Goal: Submit feedback/report problem

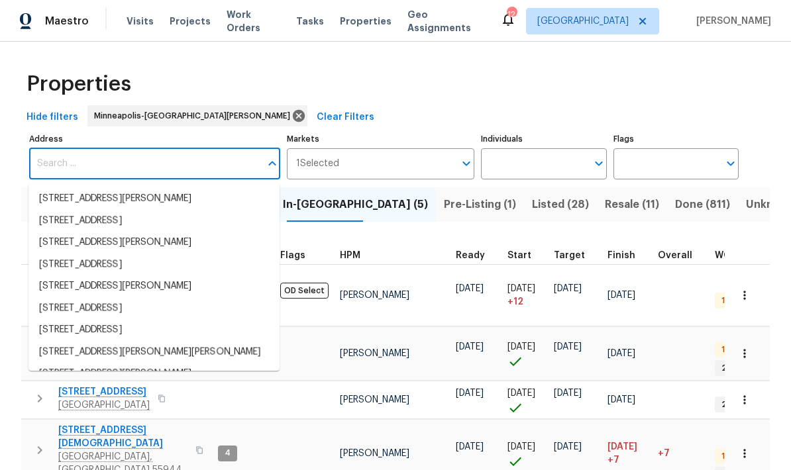
scroll to position [90, 0]
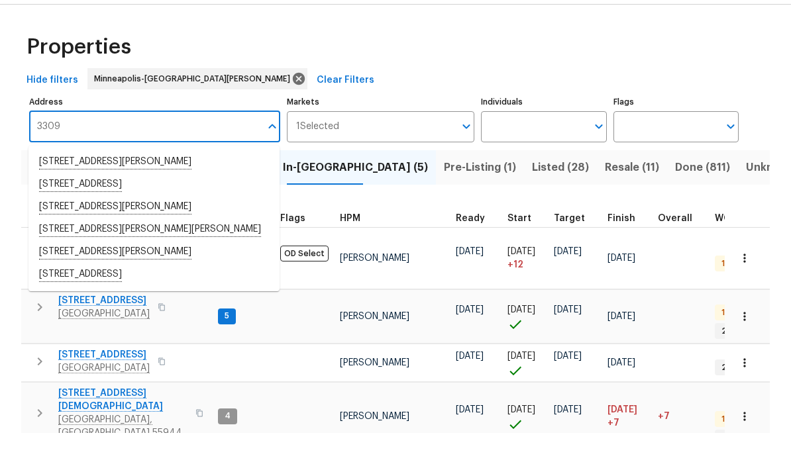
click at [92, 148] on input "3309" at bounding box center [144, 163] width 231 height 31
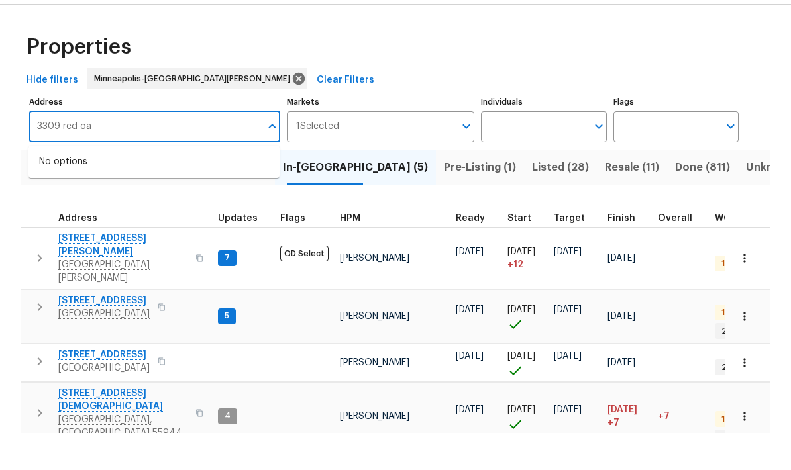
type input "3309 red oak"
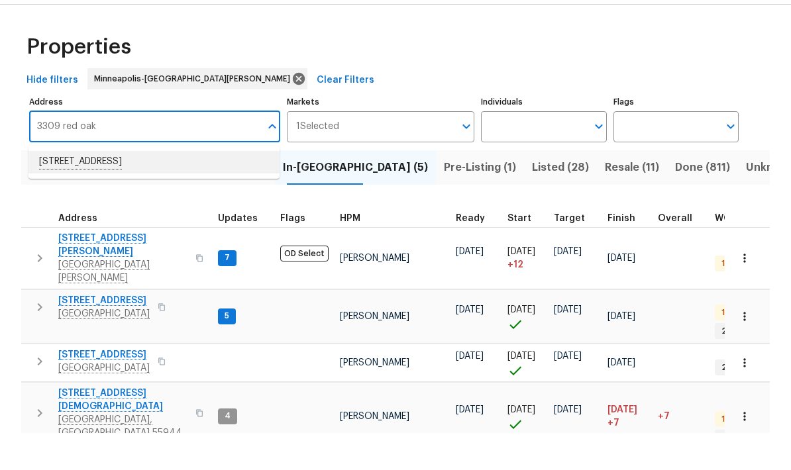
click at [70, 188] on li "3309 Red Oak Cir N Burnsville MN 55337" at bounding box center [153, 199] width 251 height 23
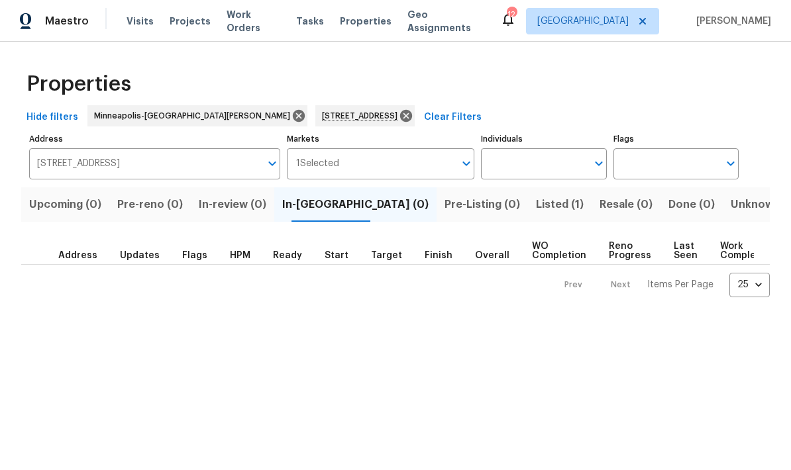
click at [536, 213] on span "Listed (1)" at bounding box center [560, 204] width 48 height 19
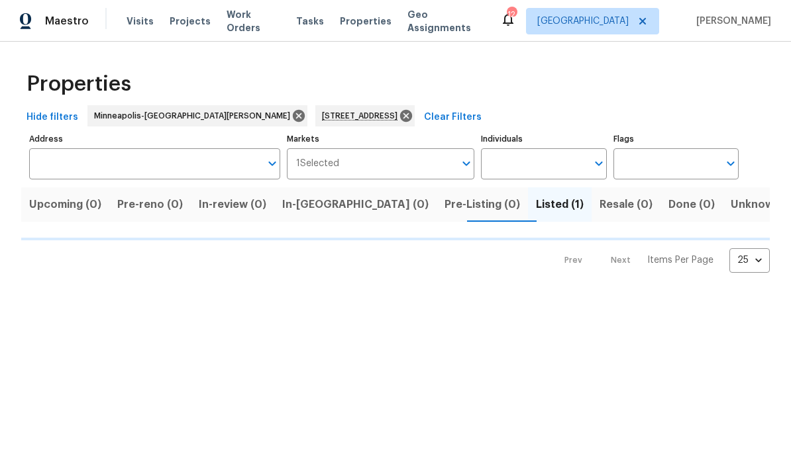
type input "3309 Red Oak Cir N Burnsville MN 55337"
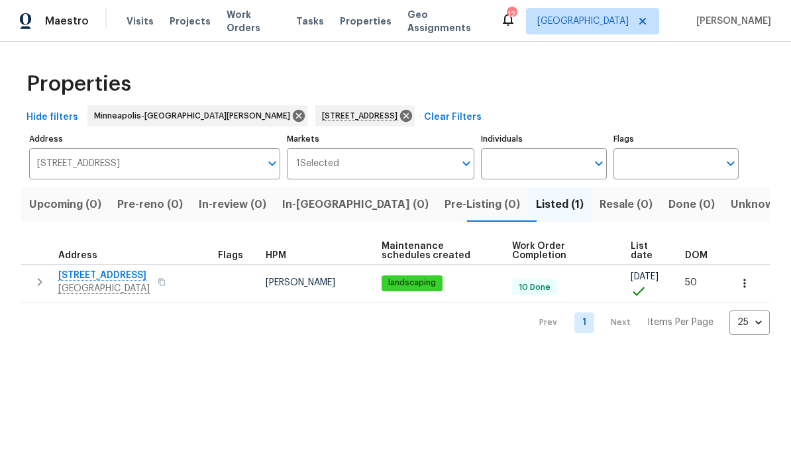
click at [81, 274] on span "3309 Red Oak Cir N" at bounding box center [103, 275] width 91 height 13
click at [399, 117] on icon at bounding box center [406, 116] width 15 height 15
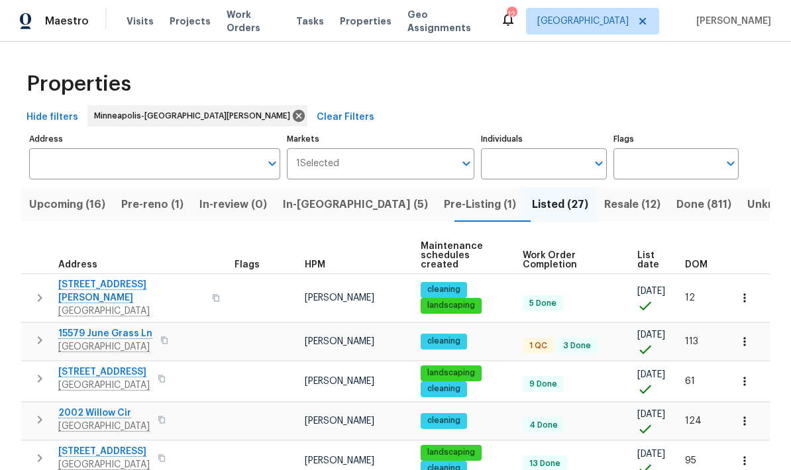
click at [69, 177] on input "Address" at bounding box center [144, 163] width 231 height 31
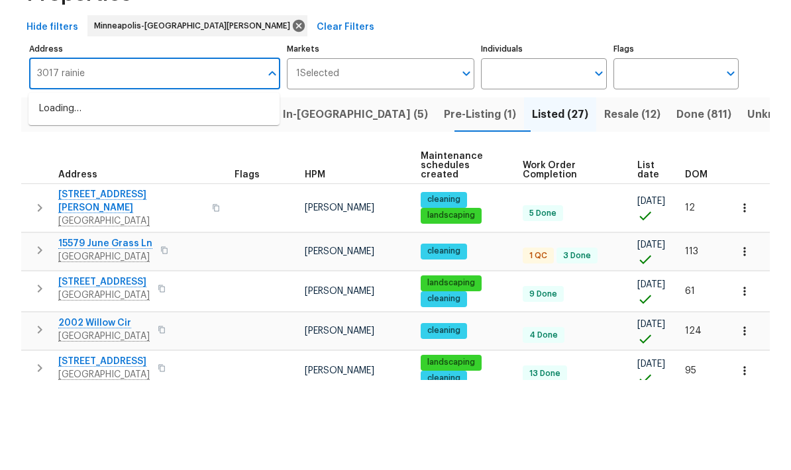
type input "3017 rainier"
click at [58, 188] on li "3017 Rainier Ct Burnsville MN 55337" at bounding box center [153, 199] width 251 height 23
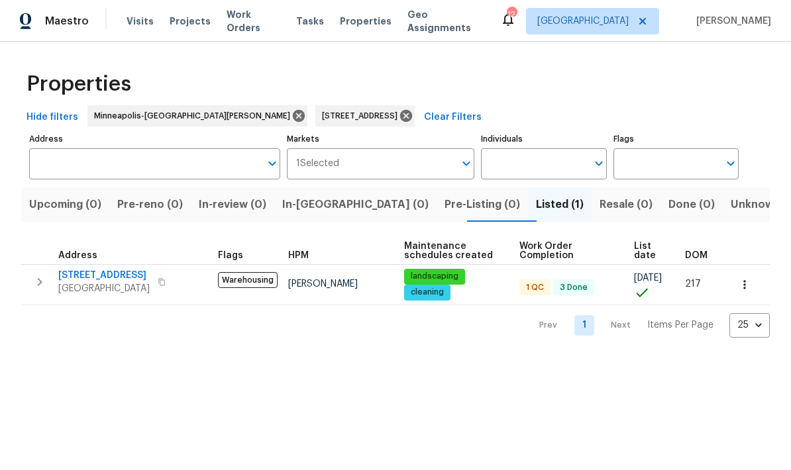
type input "3017 Rainier Ct Burnsville MN 55337"
click at [751, 284] on button "button" at bounding box center [744, 284] width 29 height 29
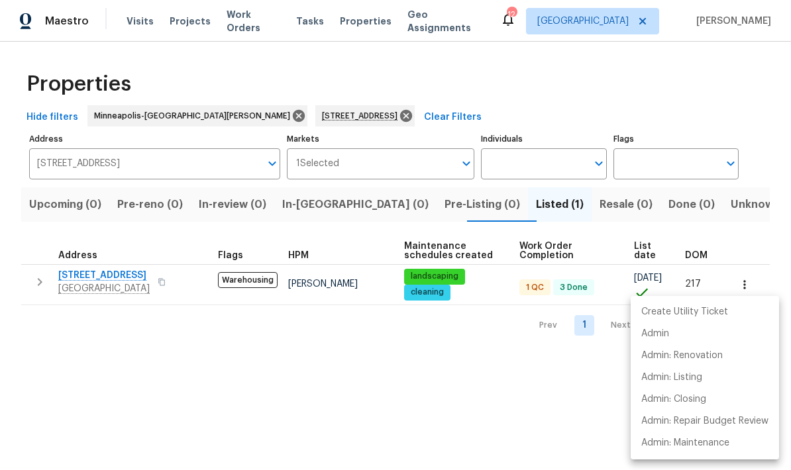
click at [75, 280] on div at bounding box center [395, 235] width 791 height 470
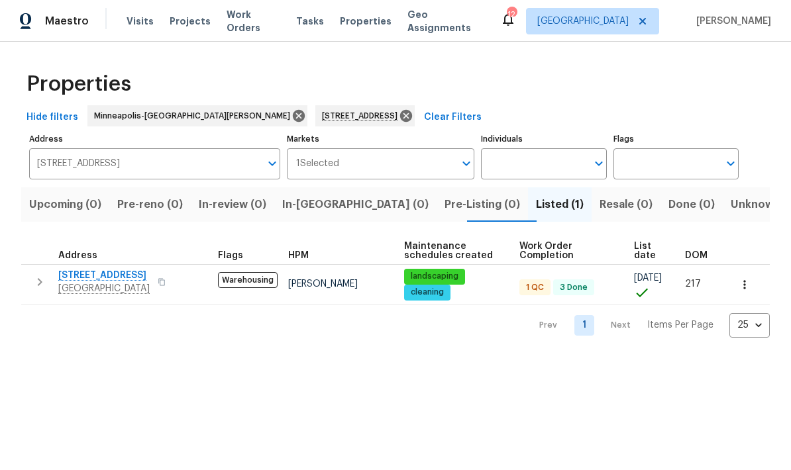
click at [67, 277] on span "3017 Rainier Ct" at bounding box center [103, 275] width 91 height 13
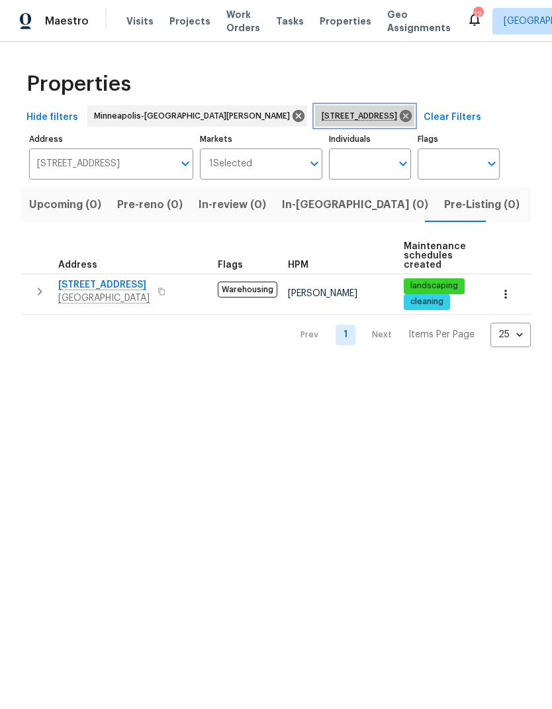
click at [400, 115] on icon at bounding box center [406, 116] width 12 height 12
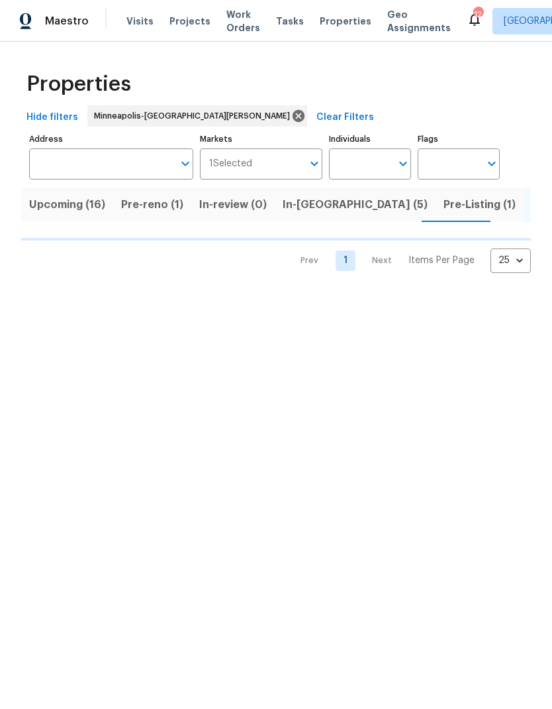
click at [59, 165] on input "Address" at bounding box center [101, 163] width 144 height 31
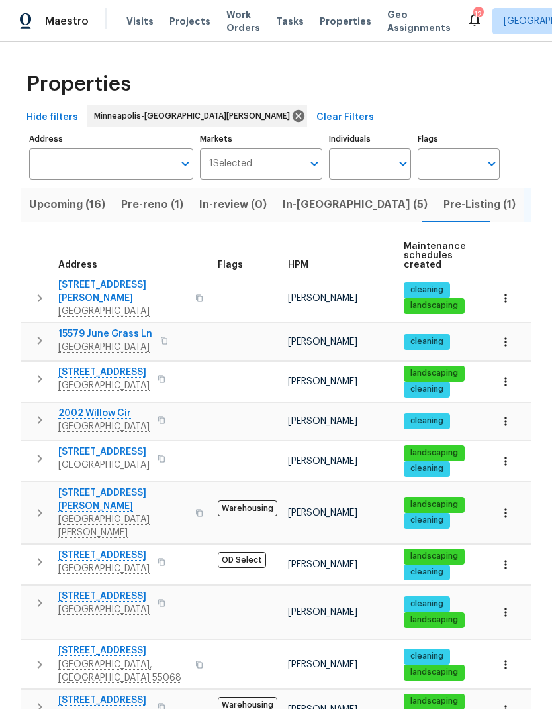
click at [60, 157] on input "Address" at bounding box center [101, 163] width 144 height 31
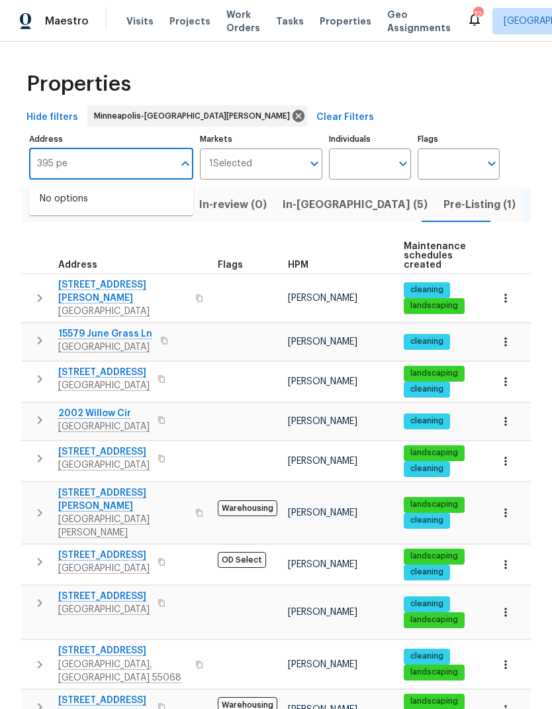
type input "395 pen"
click at [444, 207] on span "Pre-Listing (1)" at bounding box center [480, 204] width 72 height 19
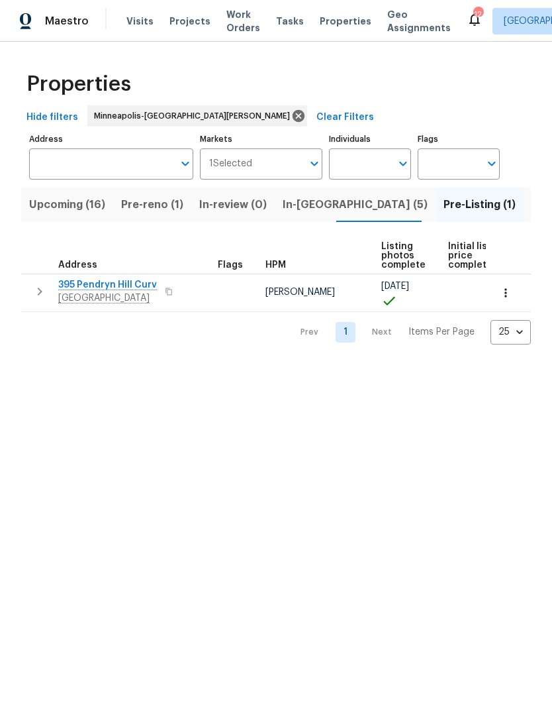
click at [82, 281] on span "395 Pendryn Hill Curv" at bounding box center [107, 284] width 99 height 13
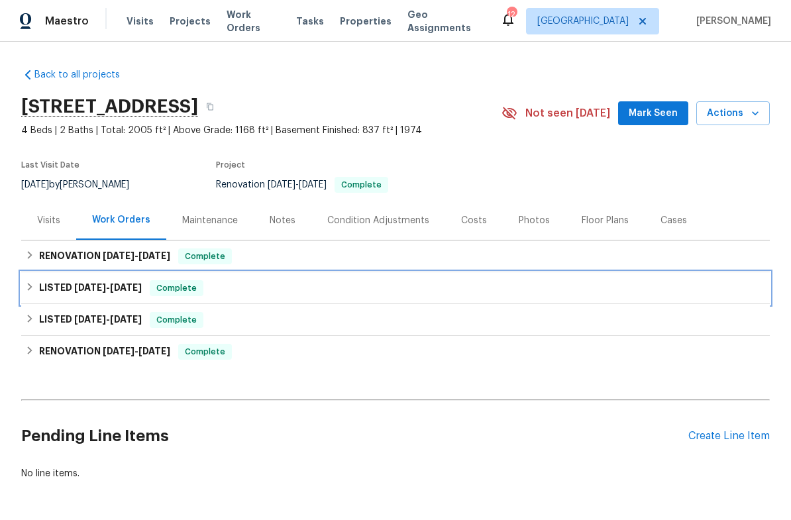
click at [52, 279] on div "LISTED 8/15/25 - 8/15/25 Complete" at bounding box center [395, 288] width 748 height 32
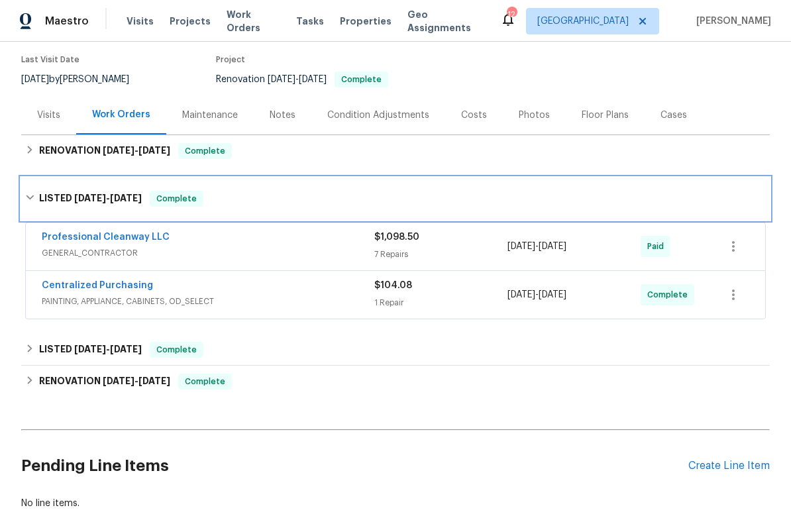
click at [44, 199] on h6 "LISTED 8/15/25 - 8/15/25" at bounding box center [90, 199] width 103 height 16
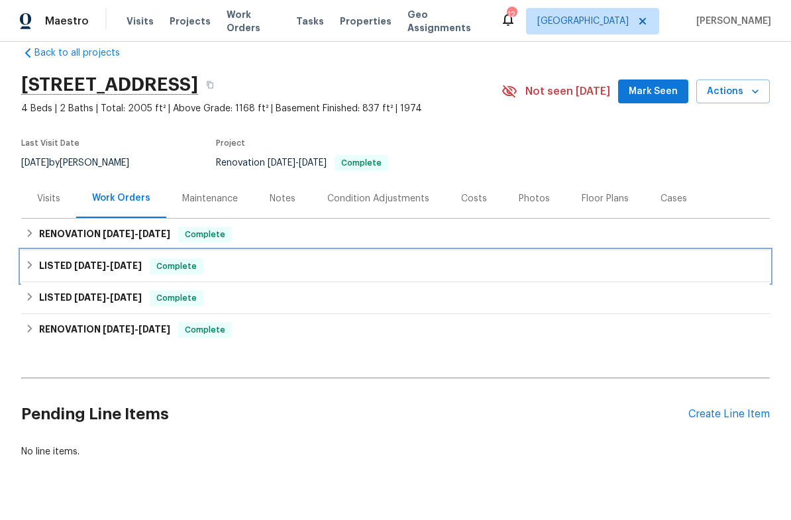
scroll to position [17, 0]
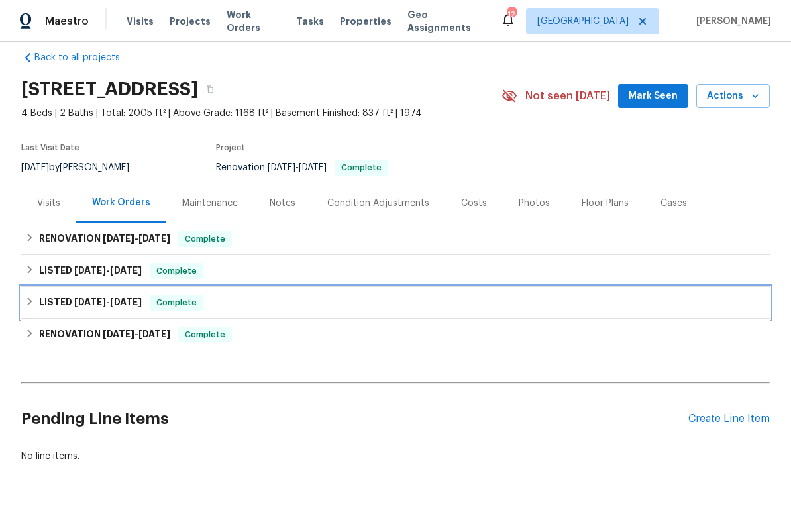
click at [61, 303] on h6 "LISTED 8/9/25 - 8/11/25" at bounding box center [90, 303] width 103 height 16
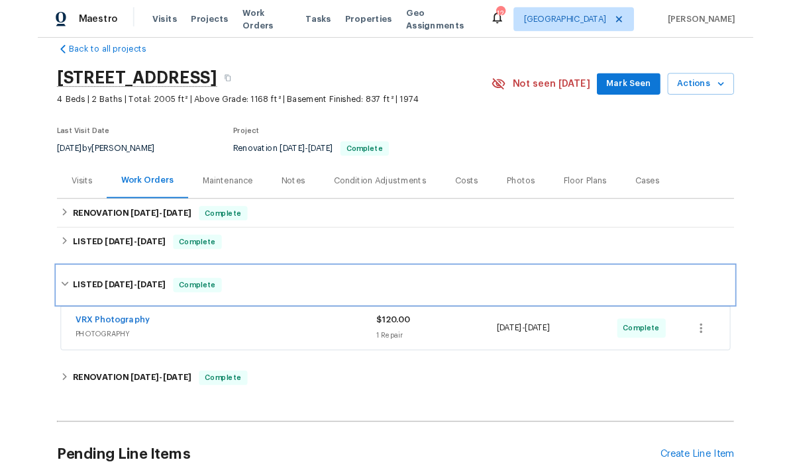
scroll to position [18, 0]
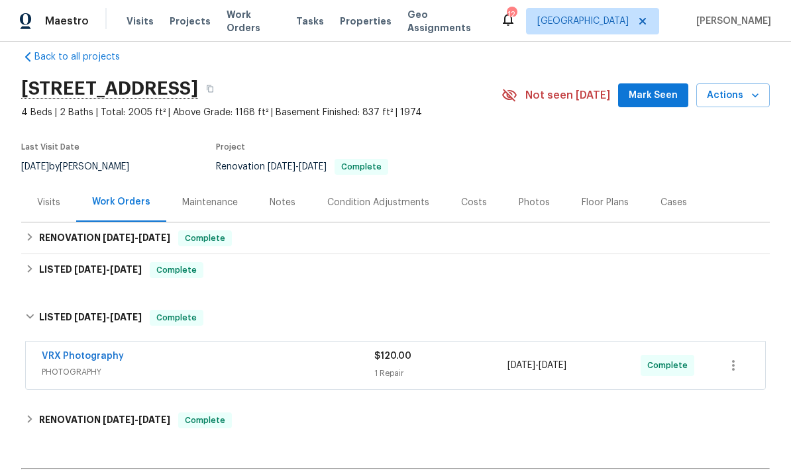
click at [238, 21] on span "Work Orders" at bounding box center [253, 21] width 54 height 26
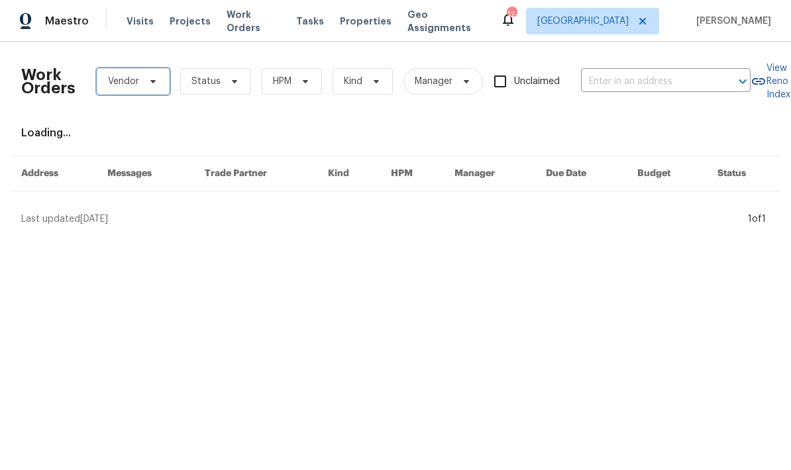
click at [123, 81] on span "Vendor" at bounding box center [123, 81] width 31 height 13
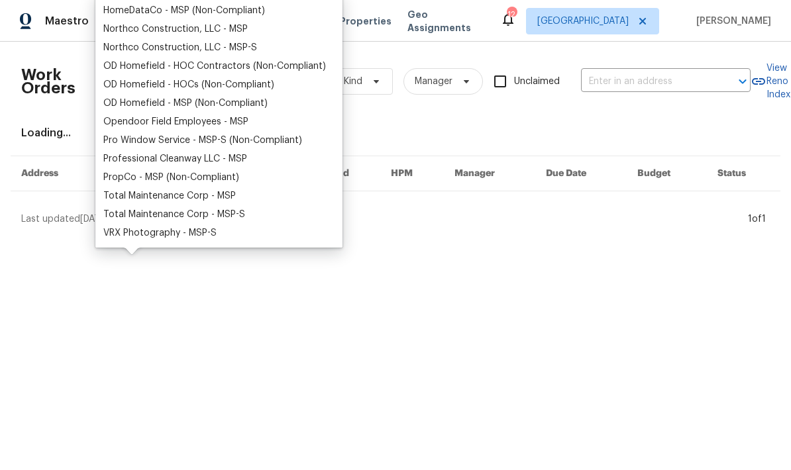
scroll to position [254, 0]
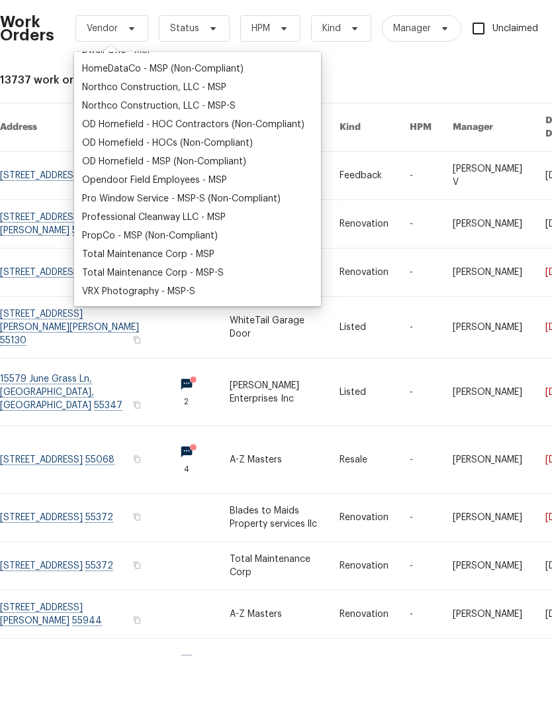
click at [98, 301] on div "Total Maintenance Corp - MSP" at bounding box center [148, 307] width 132 height 13
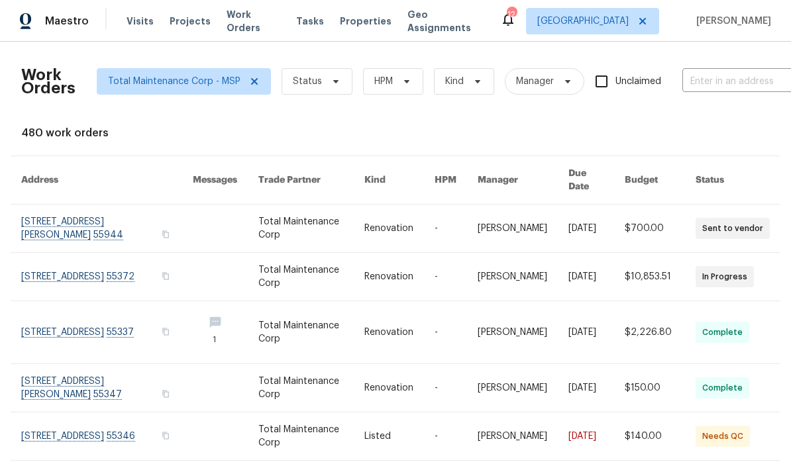
click at [40, 327] on link at bounding box center [107, 332] width 172 height 62
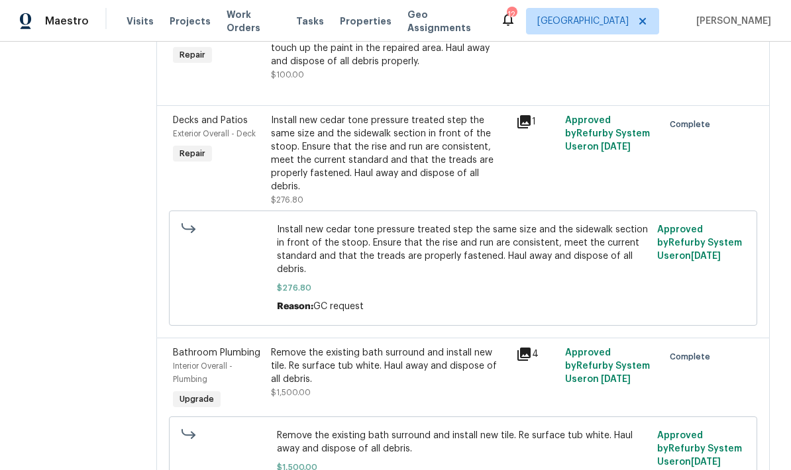
scroll to position [565, 0]
click at [288, 347] on div "Remove the existing bath surround and install new tile. Re surface tub white. H…" at bounding box center [389, 367] width 237 height 40
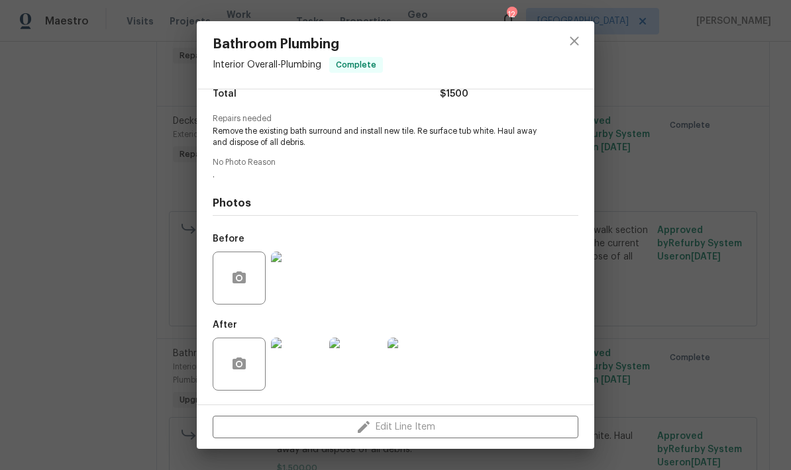
scroll to position [121, 0]
click at [292, 365] on img at bounding box center [297, 364] width 53 height 53
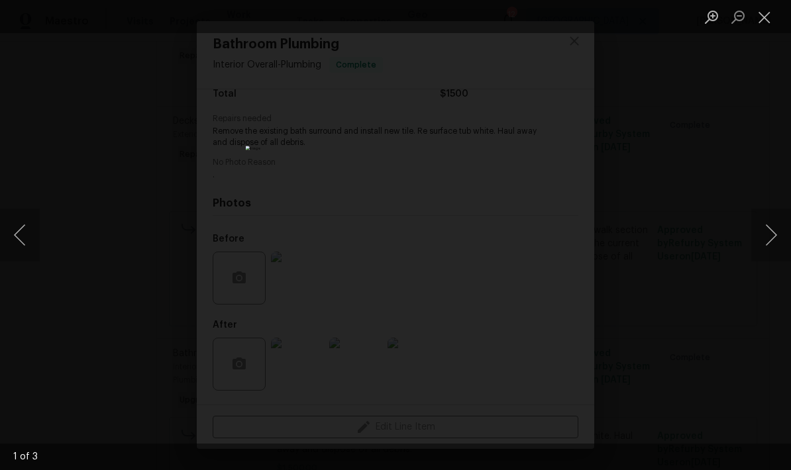
click at [761, 11] on button "Close lightbox" at bounding box center [764, 16] width 26 height 23
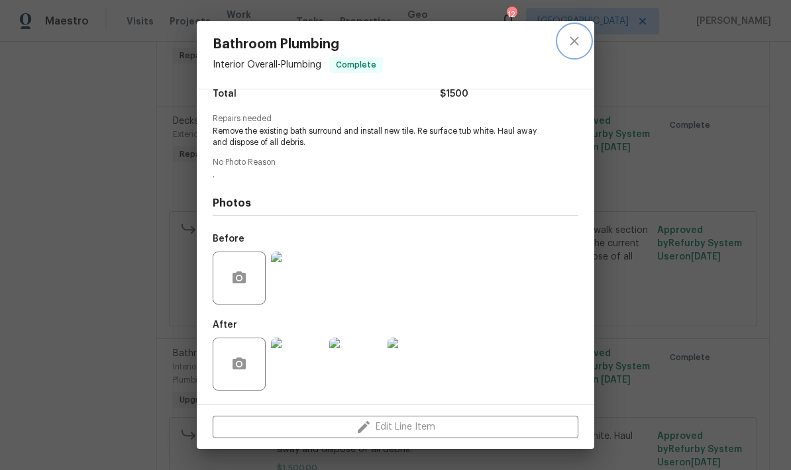
click at [574, 33] on icon "close" at bounding box center [574, 41] width 16 height 16
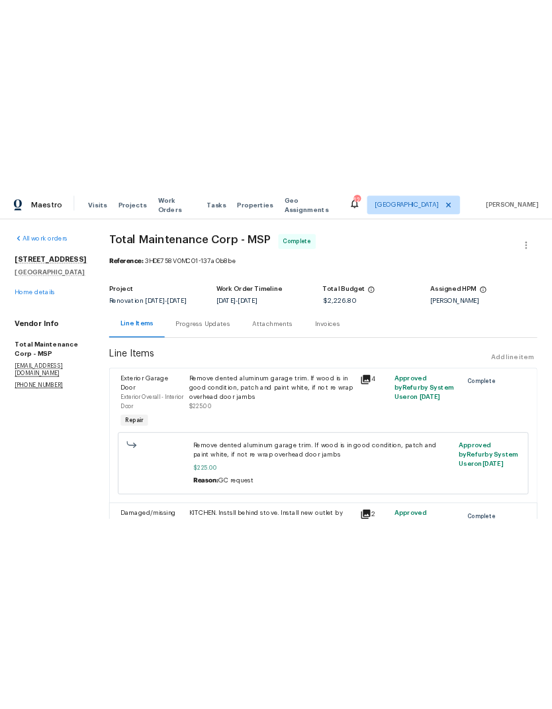
scroll to position [0, 0]
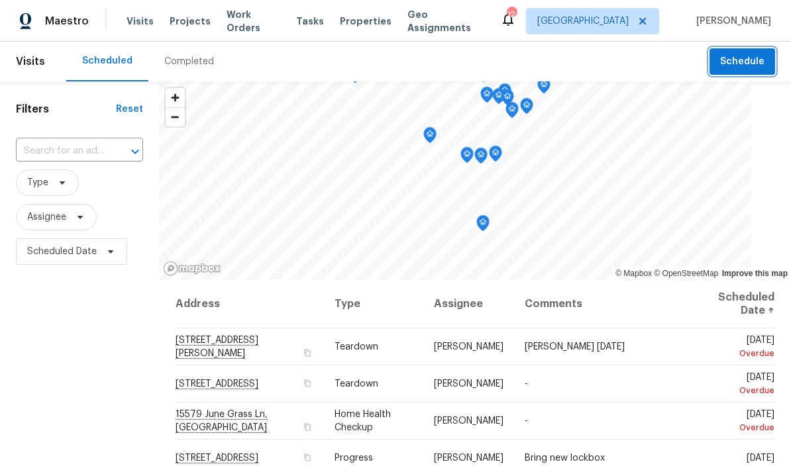
click at [731, 60] on span "Schedule" at bounding box center [742, 62] width 44 height 17
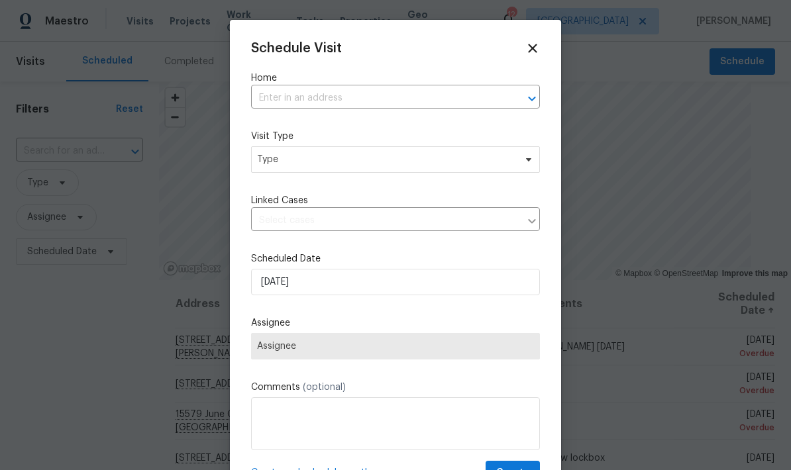
click at [281, 99] on input "text" at bounding box center [377, 98] width 252 height 21
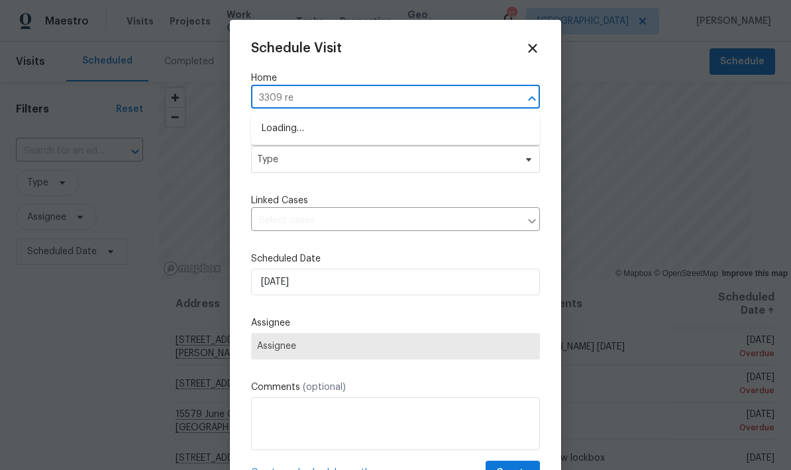
type input "3309 red"
click at [281, 123] on li "3309 Red Oak Cir N, Burnsville, MN 55337" at bounding box center [395, 129] width 289 height 23
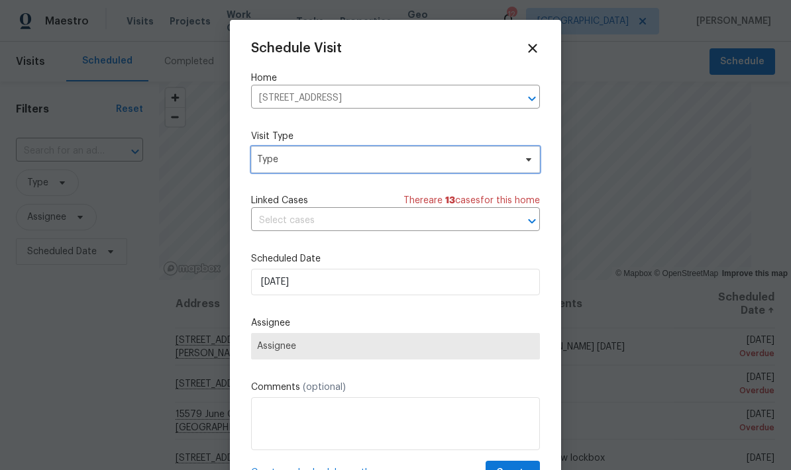
click at [273, 169] on span "Type" at bounding box center [395, 159] width 289 height 26
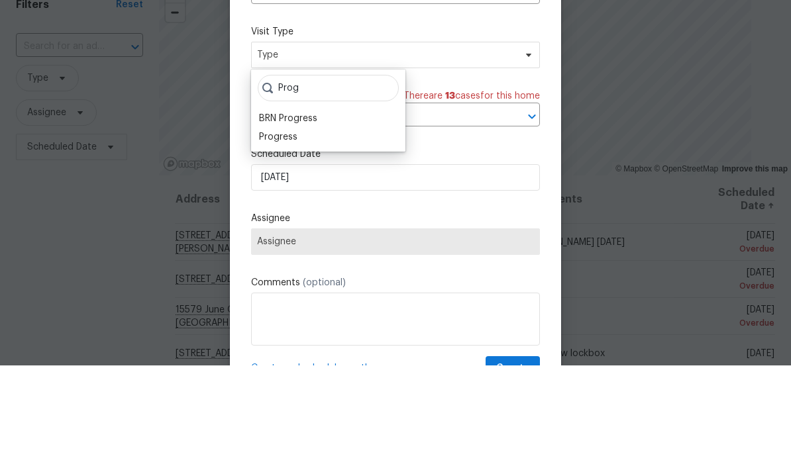
type input "Prog"
click at [267, 235] on div "Progress" at bounding box center [278, 241] width 38 height 13
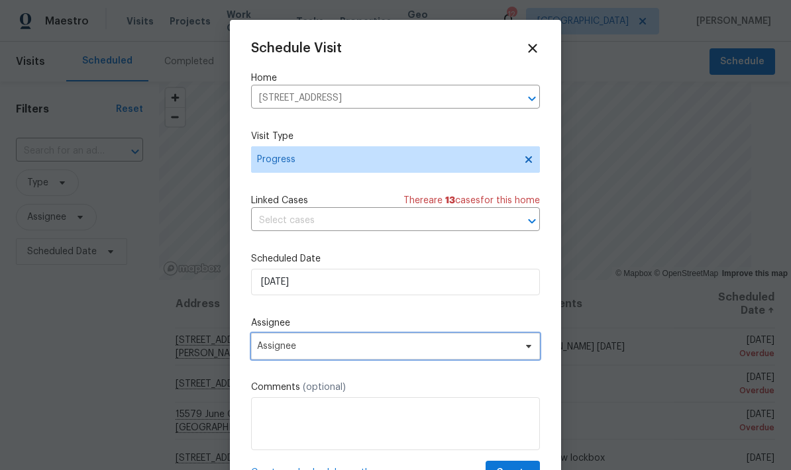
click at [267, 348] on span "Assignee" at bounding box center [387, 346] width 260 height 11
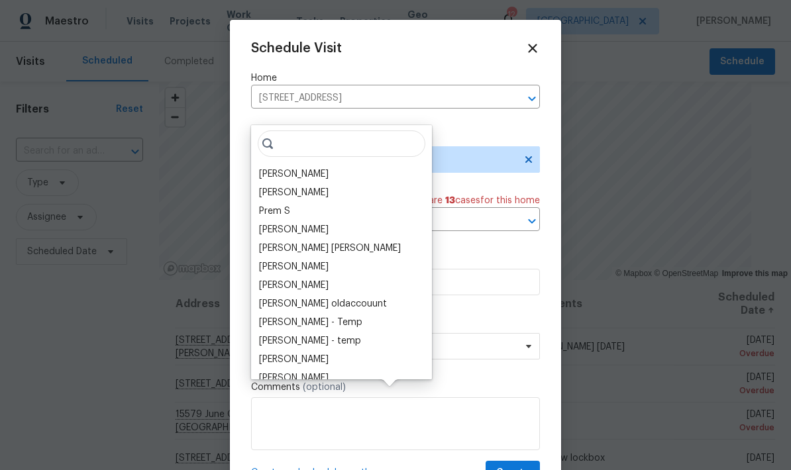
click at [260, 168] on div "[PERSON_NAME]" at bounding box center [294, 174] width 70 height 13
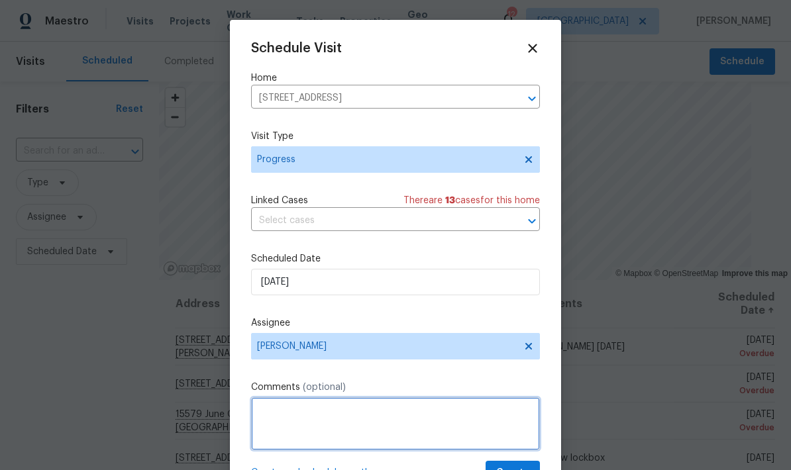
click at [271, 415] on textarea at bounding box center [395, 423] width 289 height 53
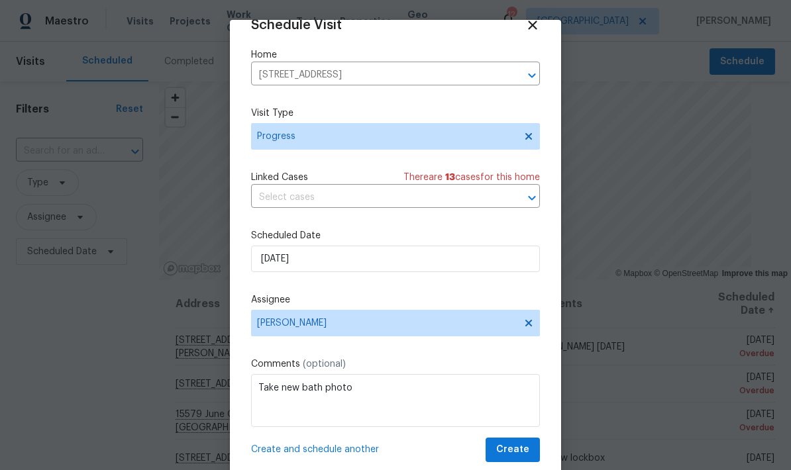
scroll to position [26, 0]
type textarea "Take new bath photo"
click at [509, 448] on span "Create" at bounding box center [512, 450] width 33 height 17
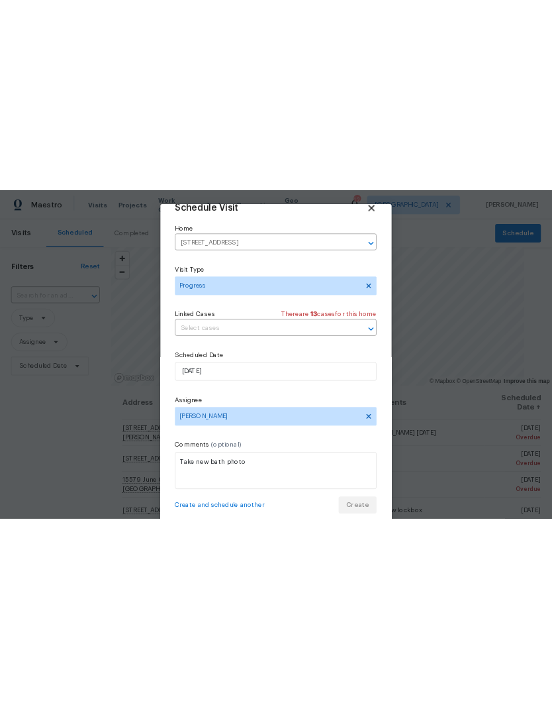
scroll to position [0, 0]
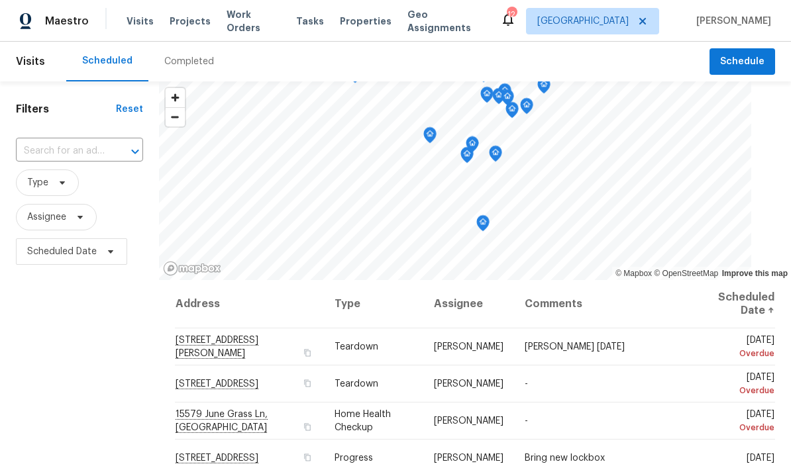
click at [780, 5] on div "Maestro Visits Projects Work Orders Tasks Properties Geo Assignments 12 Minneap…" at bounding box center [395, 21] width 791 height 42
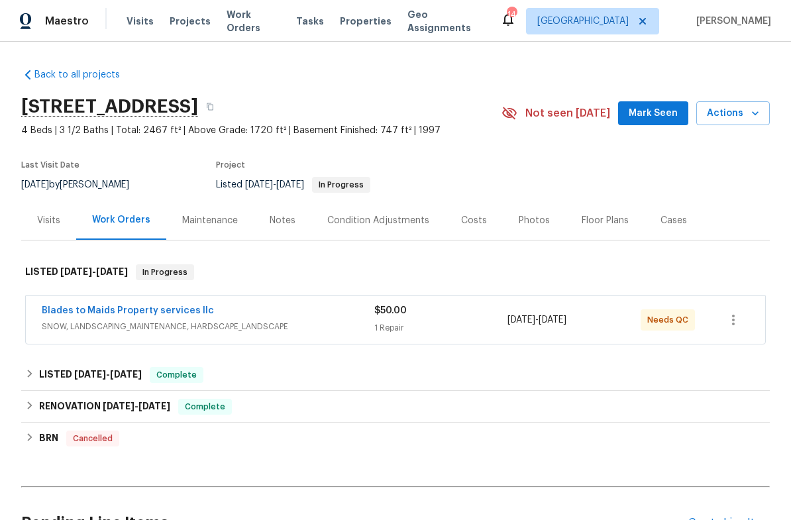
click at [748, 113] on span "Actions" at bounding box center [733, 113] width 52 height 17
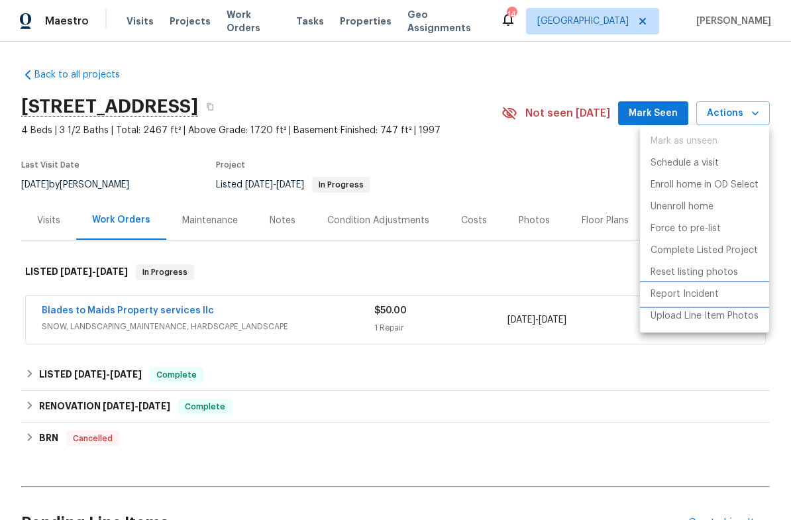
click at [656, 293] on p "Report Incident" at bounding box center [684, 294] width 68 height 14
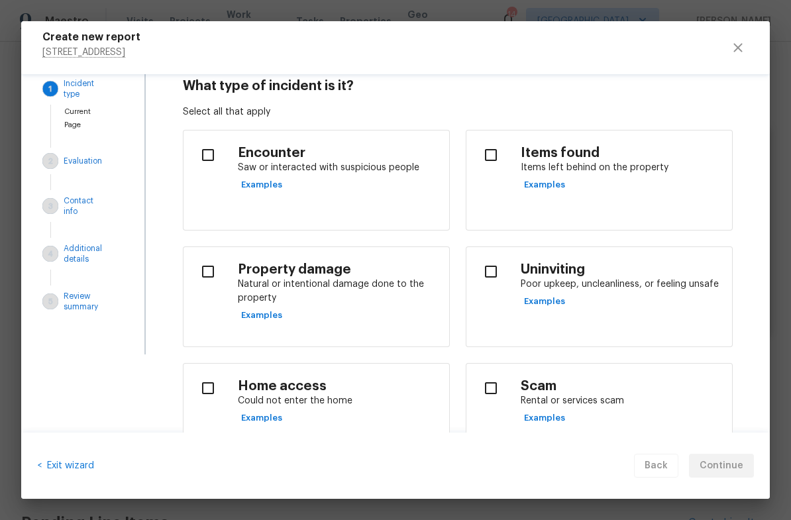
scroll to position [30, 0]
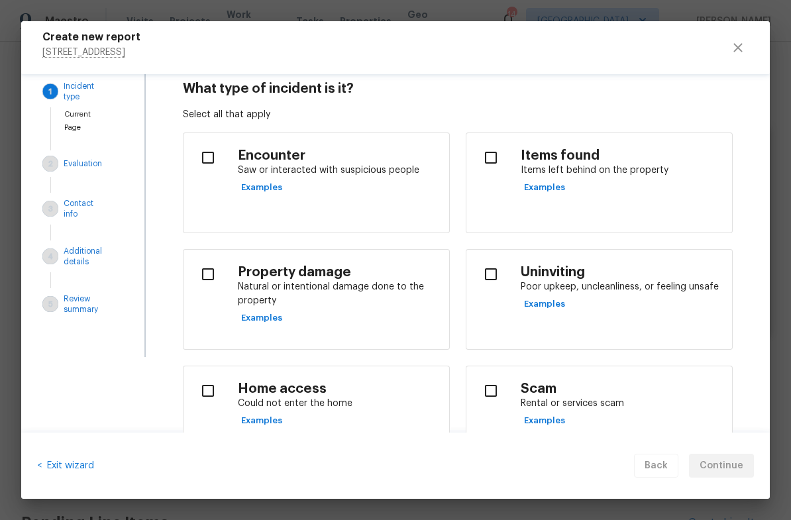
click at [489, 154] on input "checkbox" at bounding box center [491, 158] width 28 height 28
checkbox input "true"
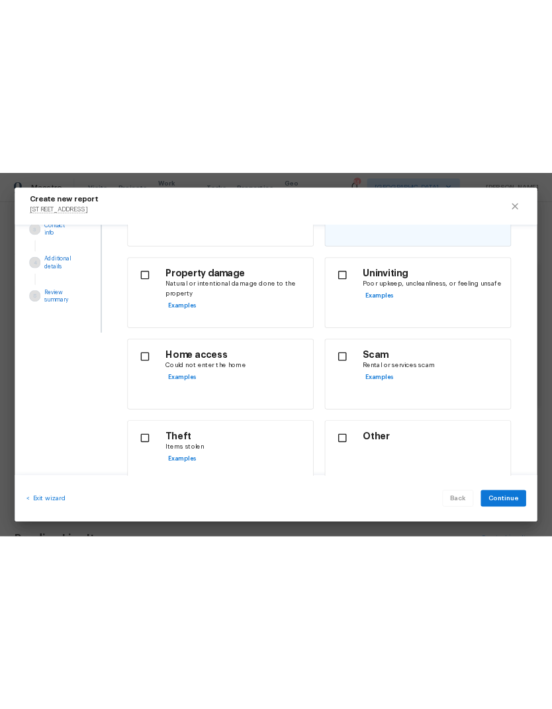
scroll to position [173, 0]
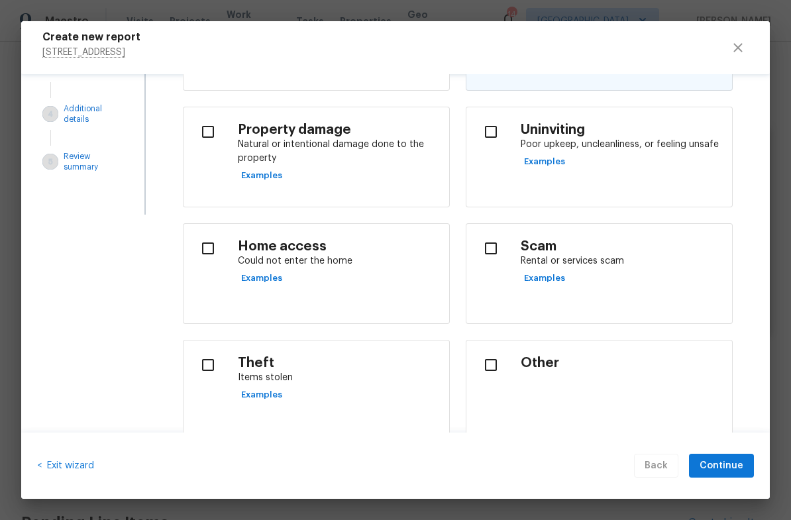
click at [715, 451] on div "< Exit wizard Back Continue" at bounding box center [395, 465] width 748 height 67
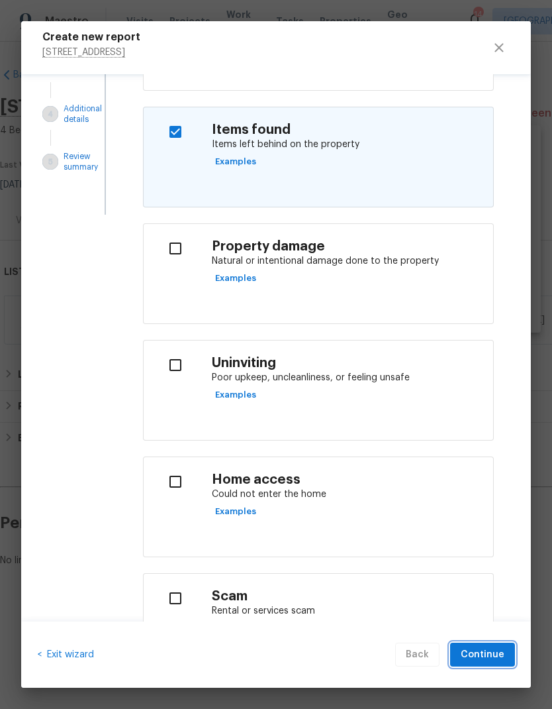
click at [487, 519] on span "Continue" at bounding box center [483, 654] width 44 height 17
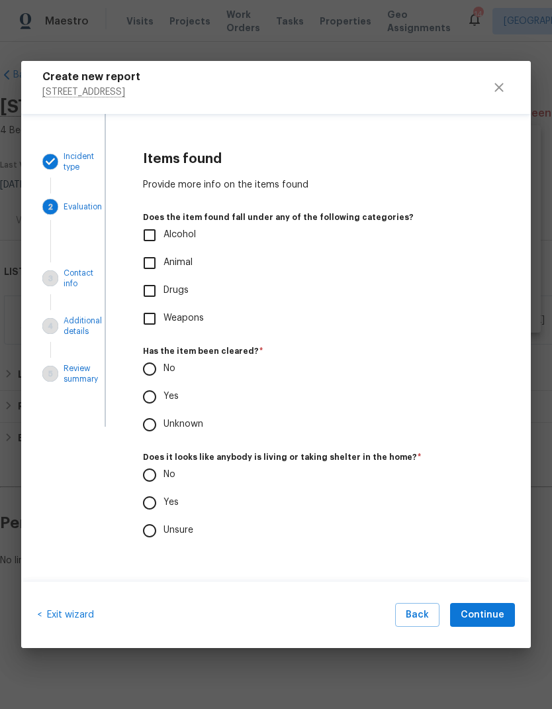
scroll to position [0, 0]
click at [146, 371] on input "No" at bounding box center [150, 369] width 28 height 28
radio input "true"
click at [151, 519] on input "Unsure" at bounding box center [150, 530] width 28 height 28
radio input "true"
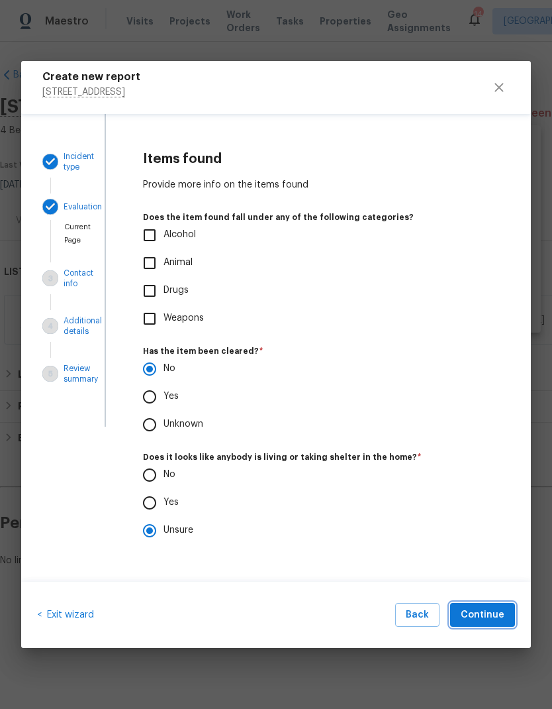
click at [484, 519] on span "Continue" at bounding box center [483, 615] width 44 height 17
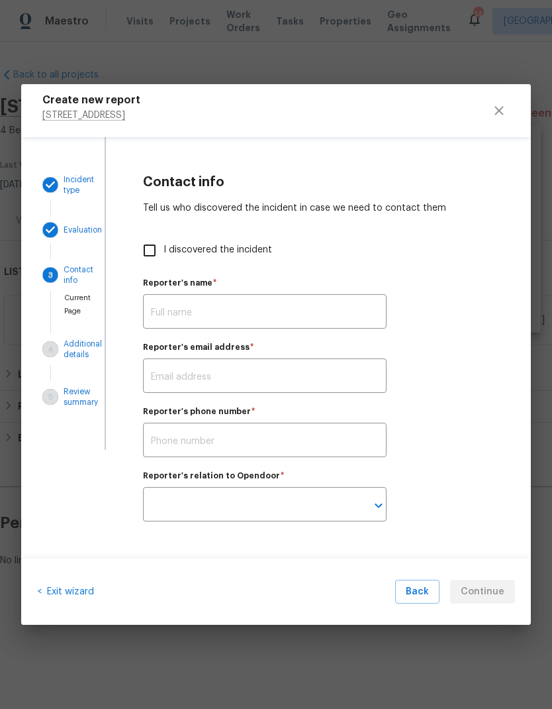
click at [157, 309] on input "text" at bounding box center [265, 312] width 244 height 31
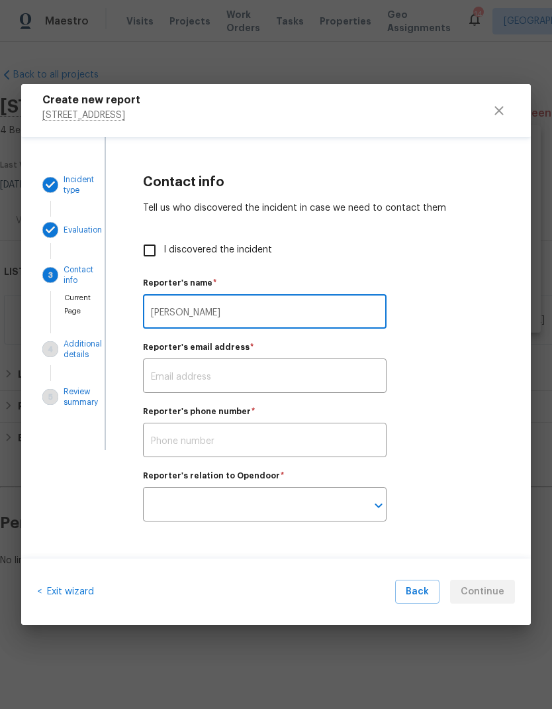
type input "Ken"
click at [168, 379] on input "text" at bounding box center [265, 377] width 244 height 31
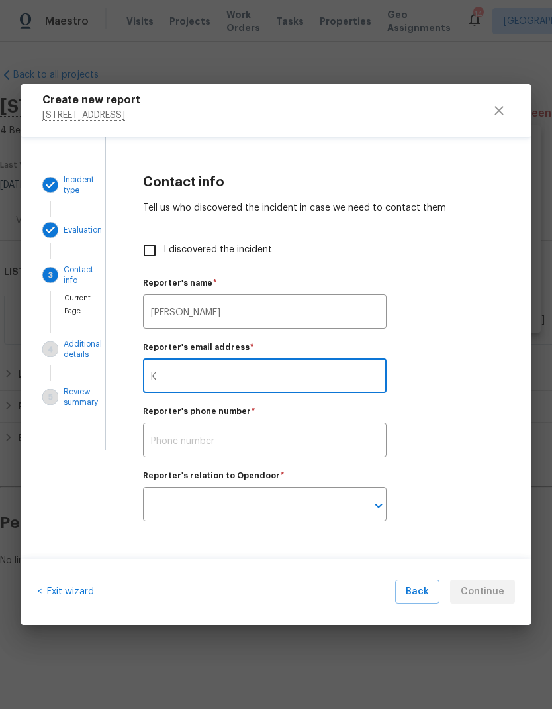
type input "Ken.nelson@opendoor.com"
click at [160, 443] on input "text" at bounding box center [265, 441] width 244 height 31
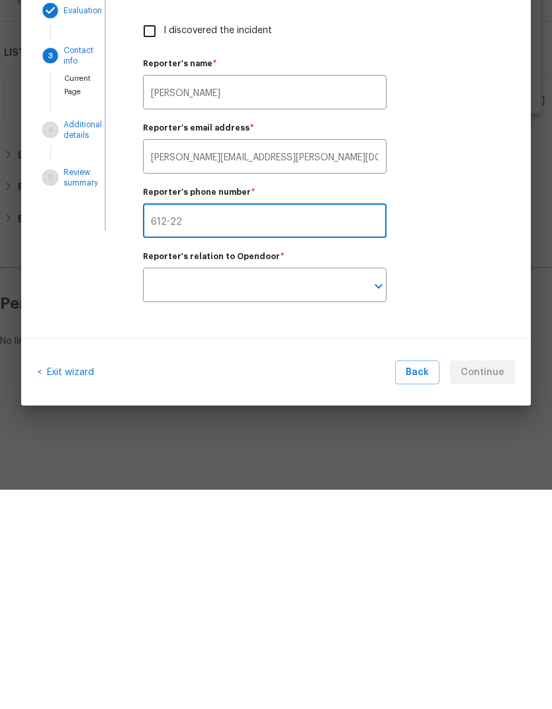
type input "612-227-8748"
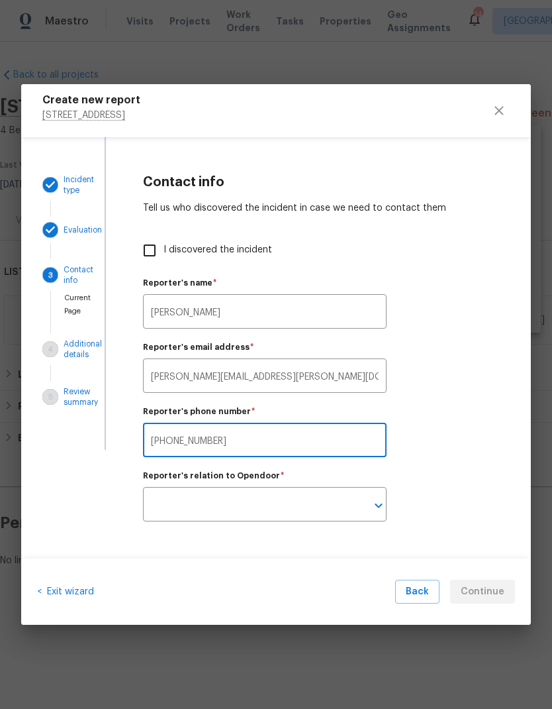
click at [173, 508] on input "text" at bounding box center [246, 505] width 207 height 31
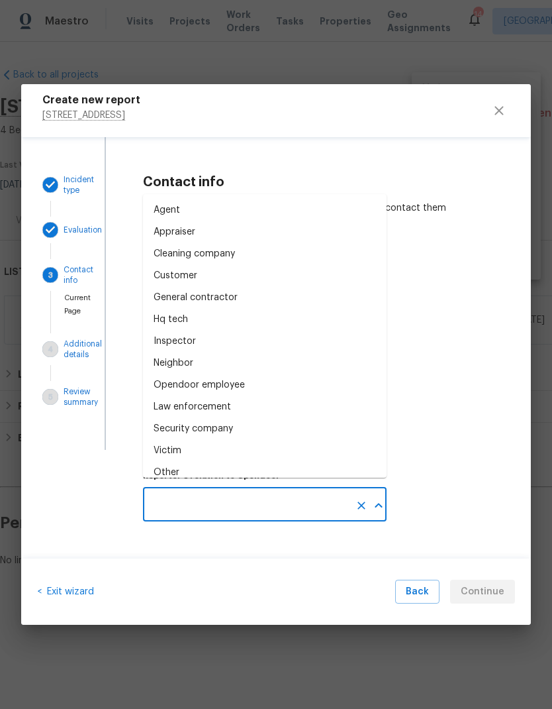
click at [158, 295] on div "General contractor" at bounding box center [196, 298] width 84 height 14
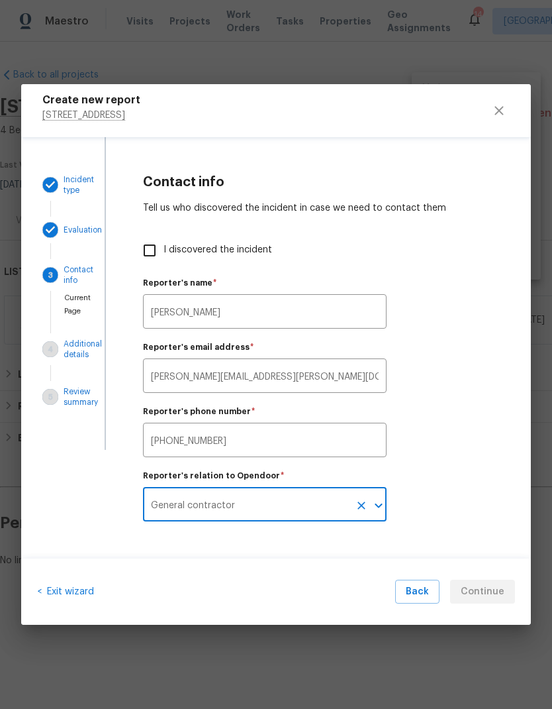
type input "General contractor"
click at [282, 503] on input "General contractor" at bounding box center [246, 505] width 207 height 31
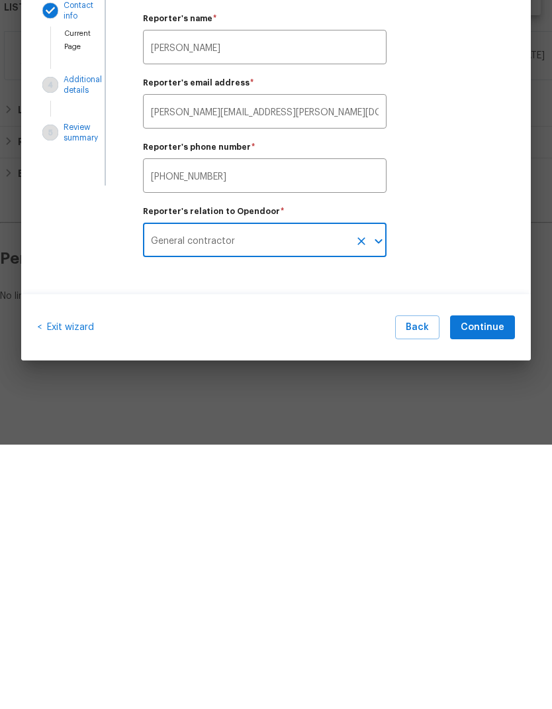
click at [357, 499] on icon "Clear" at bounding box center [361, 505] width 13 height 13
click at [181, 490] on input "text" at bounding box center [246, 505] width 207 height 31
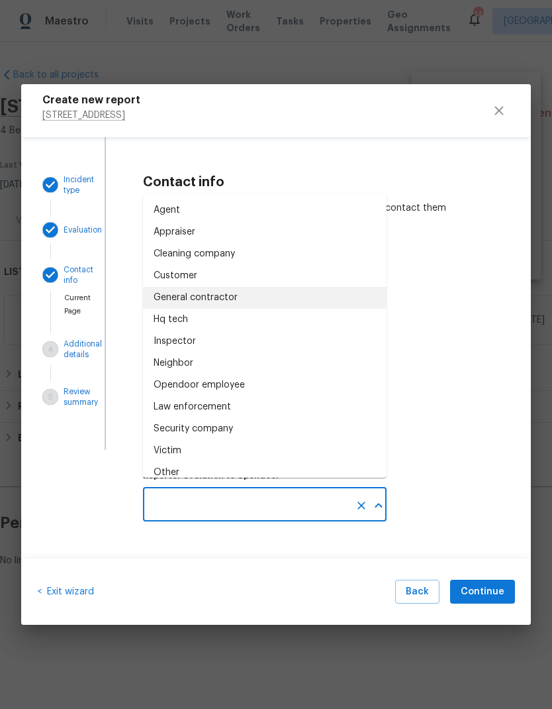
click at [165, 387] on div "Opendoor employee" at bounding box center [199, 385] width 91 height 14
type input "Opendoor employee"
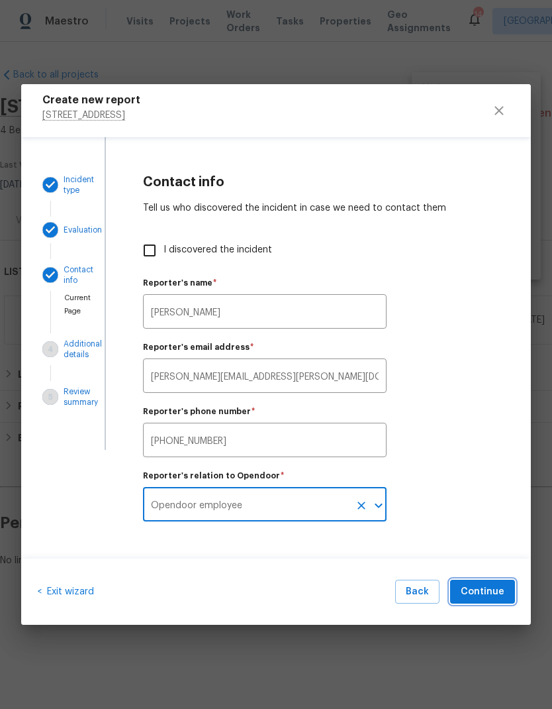
click at [480, 519] on span "Continue" at bounding box center [483, 591] width 44 height 17
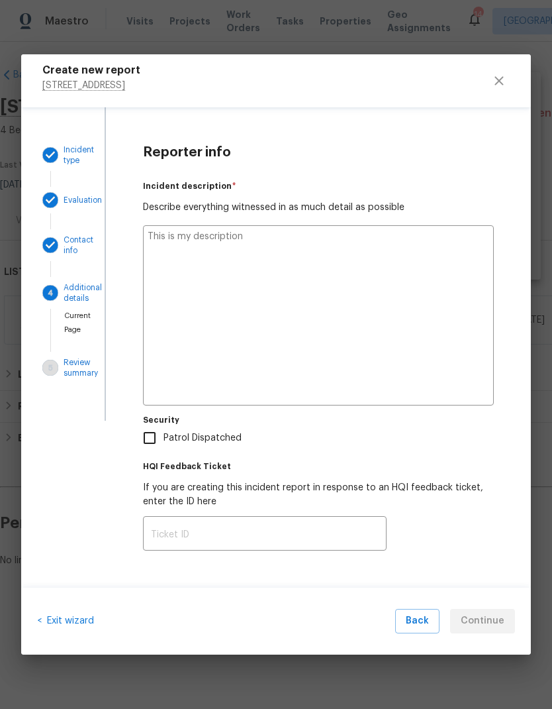
click at [162, 246] on textarea at bounding box center [318, 315] width 351 height 180
type textarea "Mai"
type textarea "x"
type textarea "Maint"
type textarea "x"
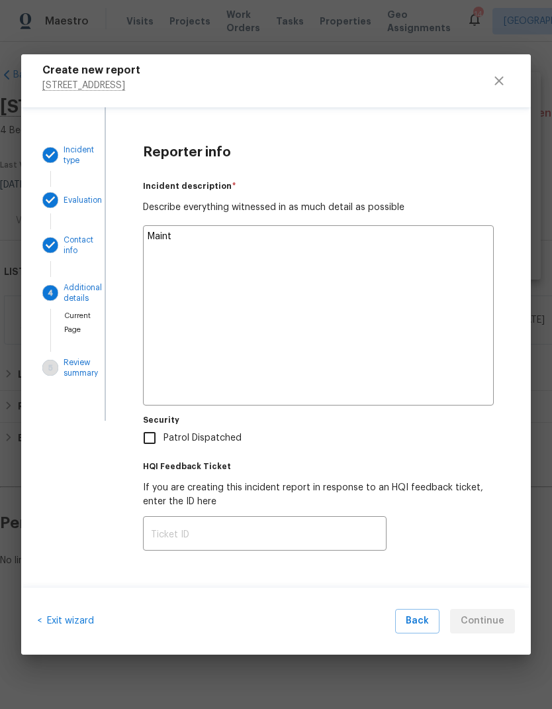
type textarea "Mainten"
type textarea "x"
type textarea "Maintenan"
type textarea "x"
type textarea "Maintenance"
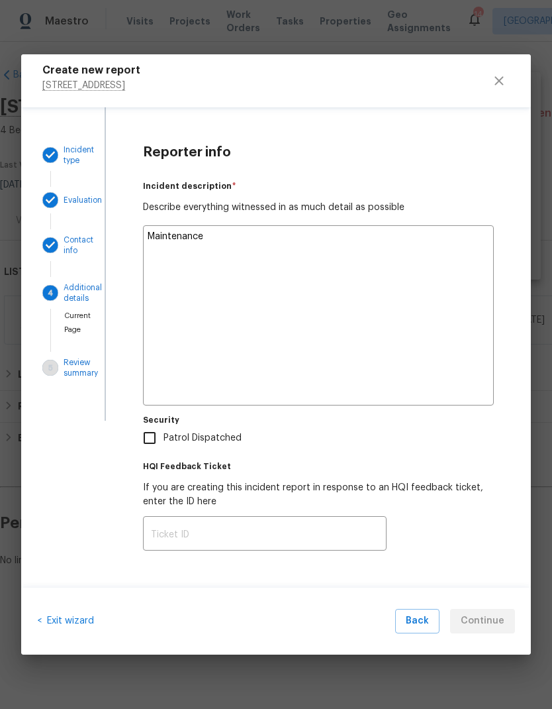
type textarea "x"
type textarea "Maintenance cleaner"
type textarea "x"
type textarea "Maintenance cleaner called"
type textarea "x"
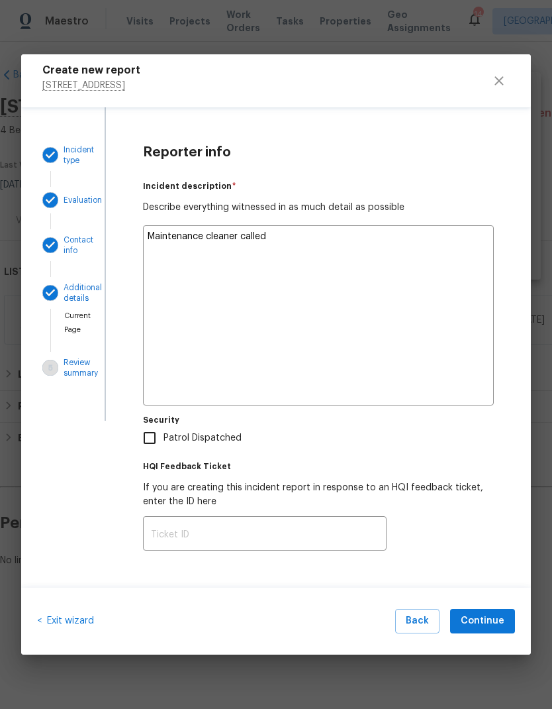
type textarea "Maintenance cleaner called me"
type textarea "x"
type textarea "Maintenance cleaner called me the things"
type textarea "x"
type textarea "Maintenance cleaner called me the things had started"
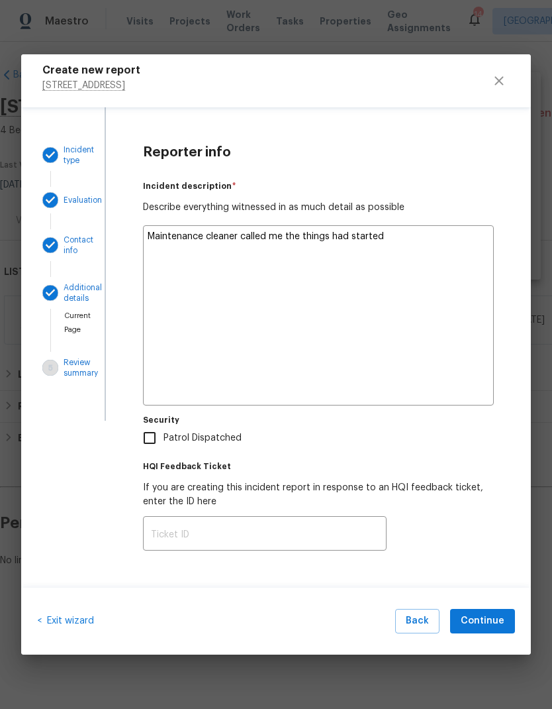
type textarea "x"
type textarea "Maintenance cleaner called me the things had started to"
type textarea "x"
type textarea "Maintenance cleaner called me. The things had started to be moved"
type textarea "x"
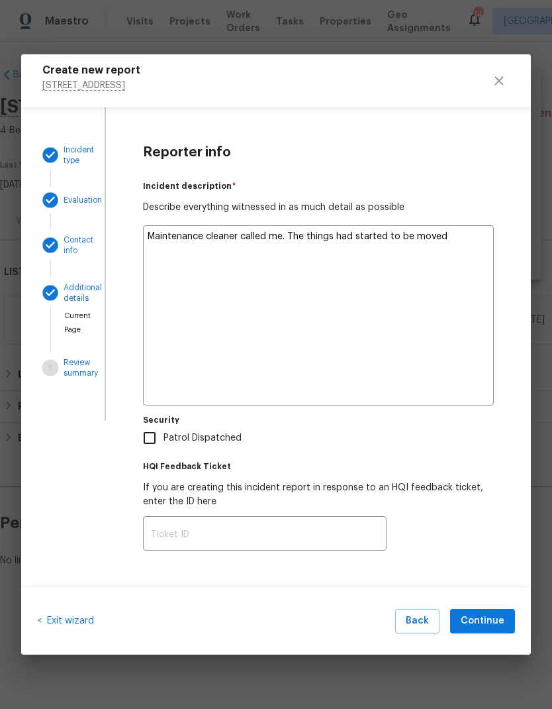
type textarea "Maintenance cleaner called me. The things had started to be moved into the house"
type textarea "x"
type textarea "Maintenance cleaner called me. The things had started to be moved into the hous…"
type textarea "x"
type textarea "Maintenance cleaner called me. The things had started to be moved into the hous…"
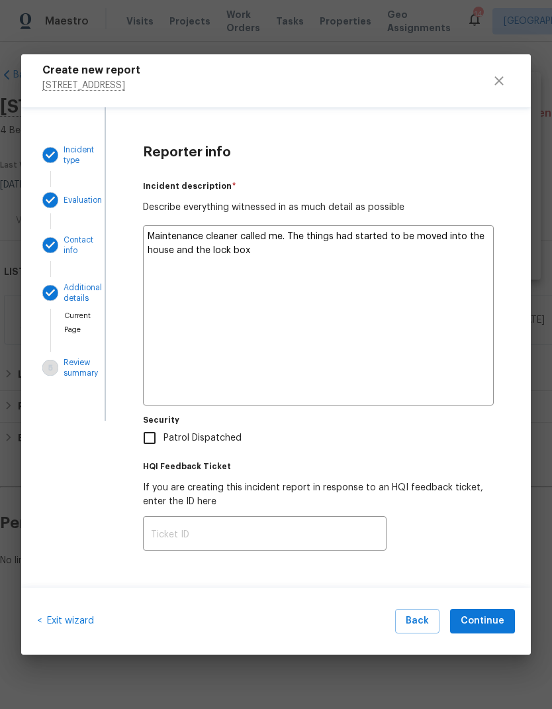
type textarea "x"
type textarea "Maintenance cleaner called me. The things had started to be moved into the hous…"
type textarea "x"
type textarea "Maintenance cleaner called me. The things had started to be moved into the hous…"
type textarea "x"
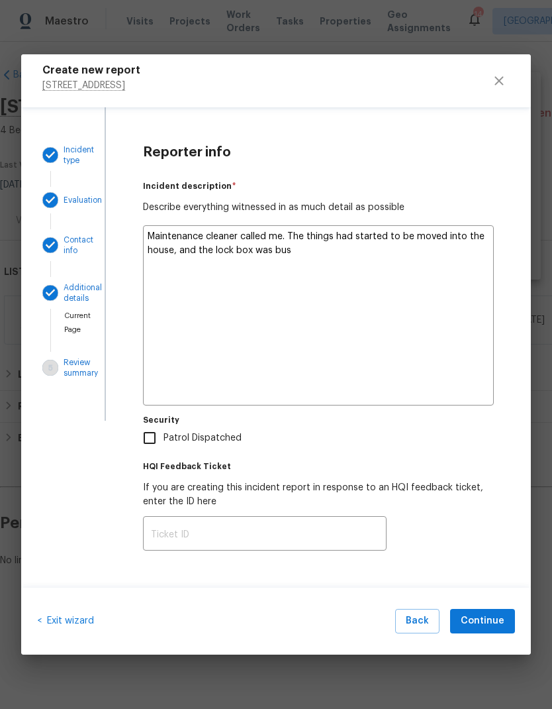
type textarea "Maintenance cleaner called me. The things had started to be moved into the hous…"
type textarea "x"
type textarea "Maintenance cleaner called me. The things had started to be moved into the hous…"
type textarea "x"
type textarea "Maintenance cleaner called me. The things had started to be moved into the hous…"
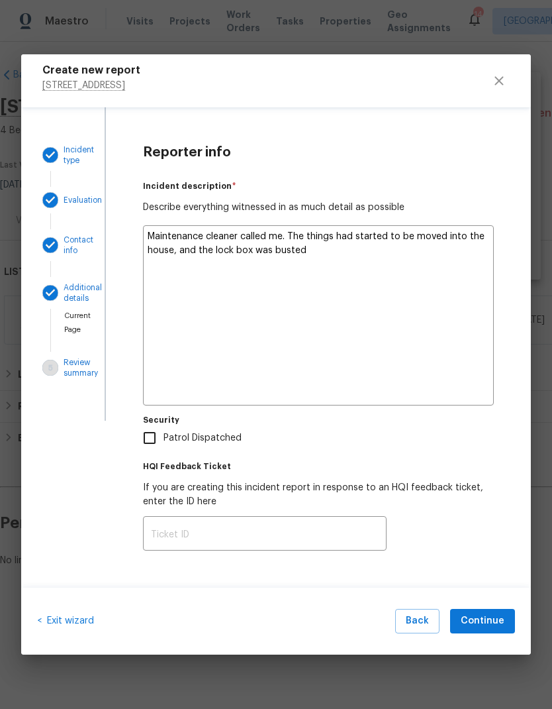
type textarea "x"
type textarea "Maintenance cleaner called me. The things had started to be moved into the hous…"
type textarea "x"
type textarea "Maintenance cleaner called me. The things had started to be moved into the hous…"
type textarea "x"
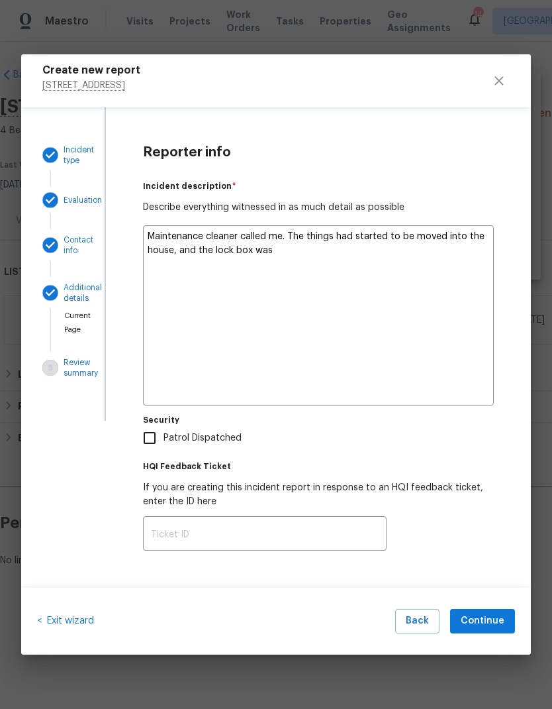
type textarea "Maintenance cleaner called me. The things had started to be moved into the hous…"
type textarea "x"
type textarea "Maintenance cleaner called me. The things had started to be moved into the hous…"
type textarea "x"
type textarea "Maintenance cleaner called me. The things had started to be moved into the hous…"
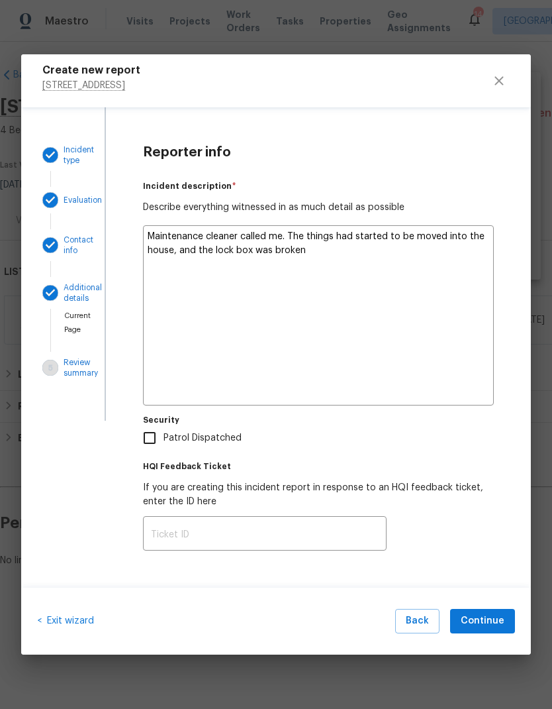
type textarea "x"
type textarea "Maintenance cleaner called me. The things had started to be moved into the hous…"
type textarea "x"
click at [299, 236] on textarea "Maintenance cleaner called me. The things had started to be moved into the hous…" at bounding box center [318, 315] width 351 height 180
type textarea "Maintenance cleaner called me. Th things had started to be moved into the house…"
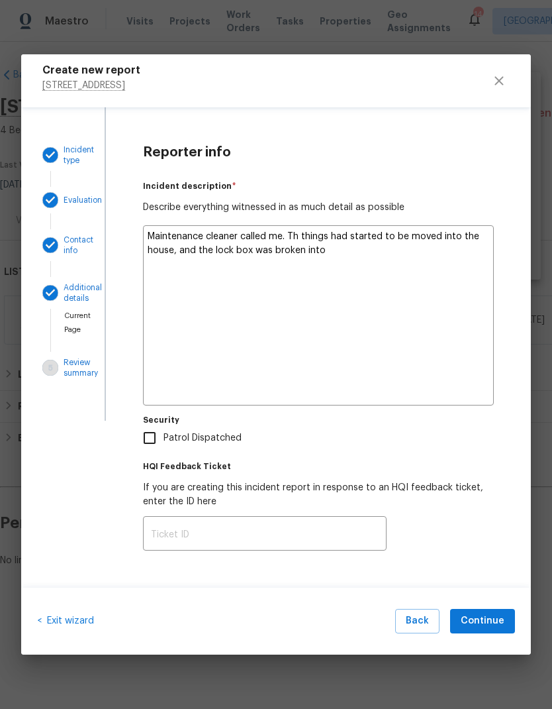
type textarea "x"
type textarea "Maintenance cleaner called me. T things had started to be moved into the house,…"
type textarea "x"
type textarea "Maintenance cleaner called me. things had started to be moved into the house, a…"
type textarea "x"
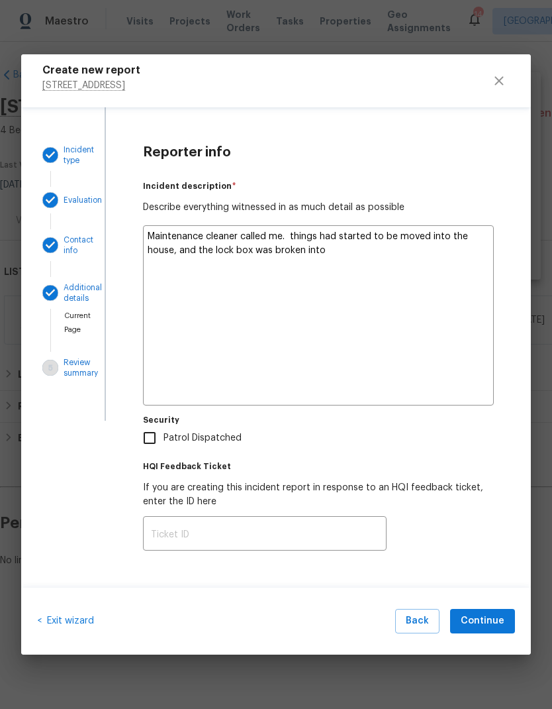
type textarea "Maintenance cleaner called me. He things had started to be moved into the house…"
type textarea "x"
type textarea "Maintenance cleaner called me. He said. things had started to be moved into the…"
type textarea "x"
type textarea "Maintenance cleaner called me. He said they had things had started to be moved …"
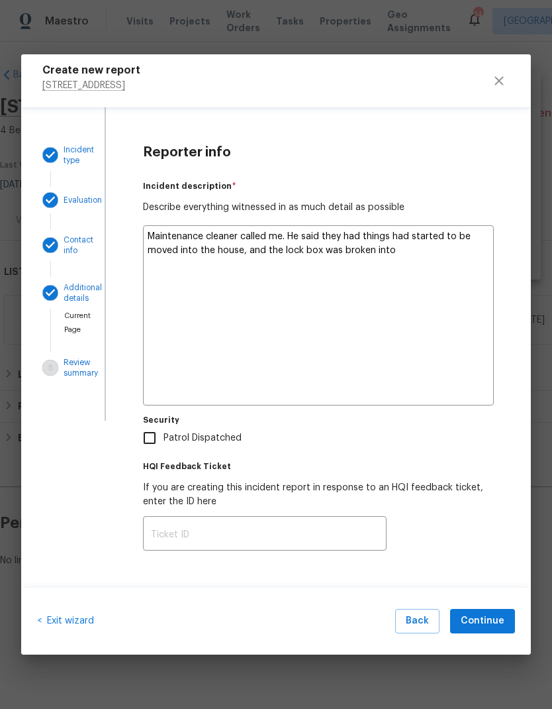
type textarea "x"
type textarea "Maintenance cleaner called me. He said they had started things had started to b…"
type textarea "x"
type textarea "Maintenance cleaner called me. He said they had started moving things had start…"
type textarea "x"
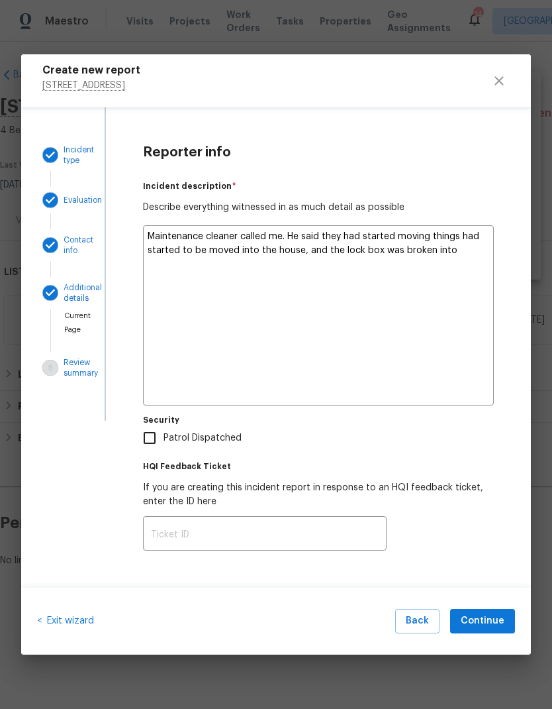
type textarea "Maintenance cleaner called me. He said they had started moving into the things …"
type textarea "x"
type textarea "Maintenance cleaner called me. He said they had started moving into the. things…"
type textarea "x"
type textarea "Maintenance cleaner called me. He said they had started moving into the house. …"
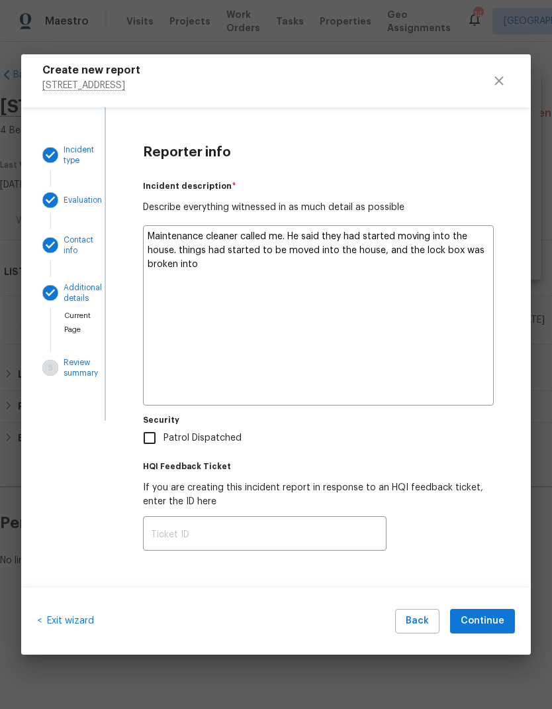
type textarea "x"
click at [373, 252] on textarea "Maintenance cleaner called me. He said they had started moving into the house. …" at bounding box center [318, 315] width 351 height 180
type textarea "Maintenance cleaner called me. He said they had started moving into the house. …"
type textarea "x"
type textarea "Maintenance cleaner called me. He said they had started moving into the house. …"
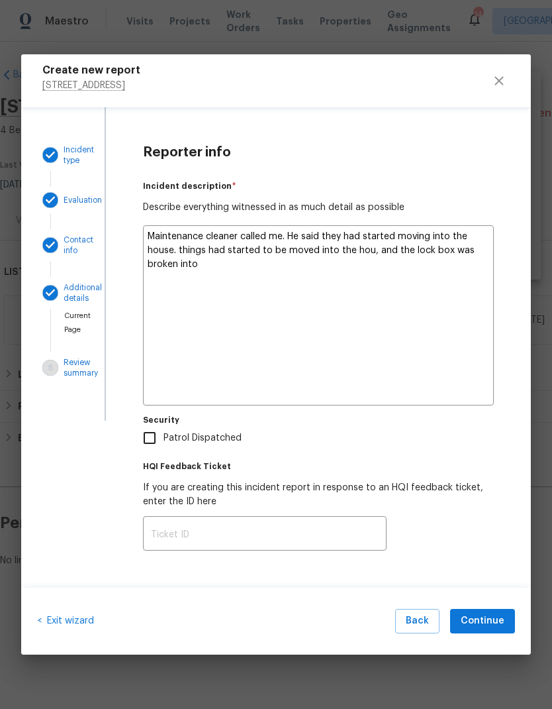
type textarea "x"
type textarea "Maintenance cleaner called me. He said they had started moving into the house. …"
type textarea "x"
type textarea "Maintenance cleaner called me. He said they had started moving into the house. …"
type textarea "x"
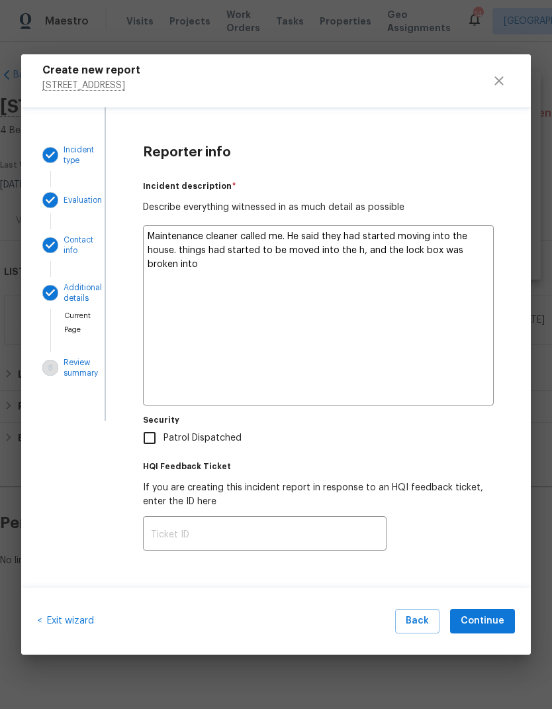
type textarea "Maintenance cleaner called me. He said they had started moving into the house. …"
type textarea "x"
type textarea "Maintenance cleaner called me. He said they had started moving into the house. …"
type textarea "x"
type textarea "Maintenance cleaner called me. He said they had started moving into the house. …"
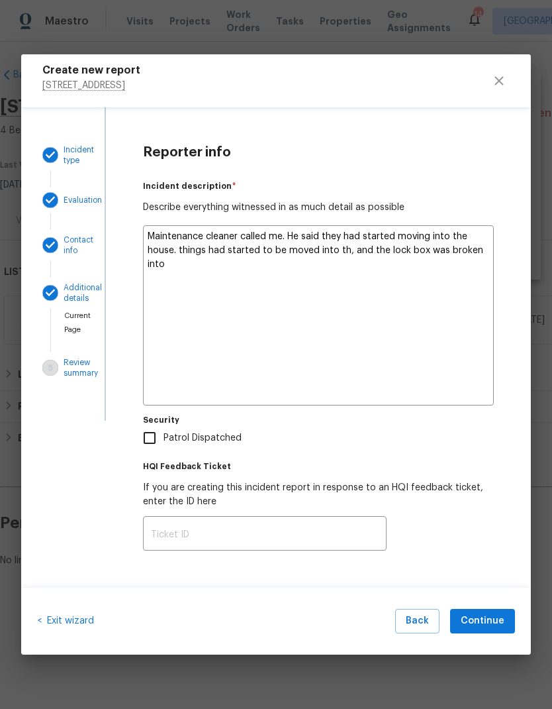
type textarea "x"
type textarea "Maintenance cleaner called me. He said they had started moving into the house. …"
type textarea "x"
type textarea "Maintenance cleaner called me. He said they had started moving into the house. …"
type textarea "x"
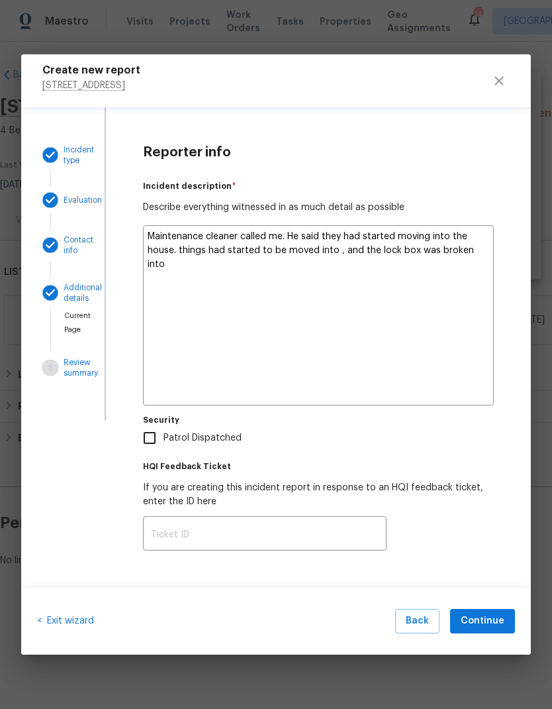
type textarea "Maintenance cleaner called me. He said they had started moving into the house. …"
type textarea "x"
type textarea "Maintenance cleaner called me. He said they had started moving into the house. …"
type textarea "x"
type textarea "Maintenance cleaner called me. He said they had started moving into the house. …"
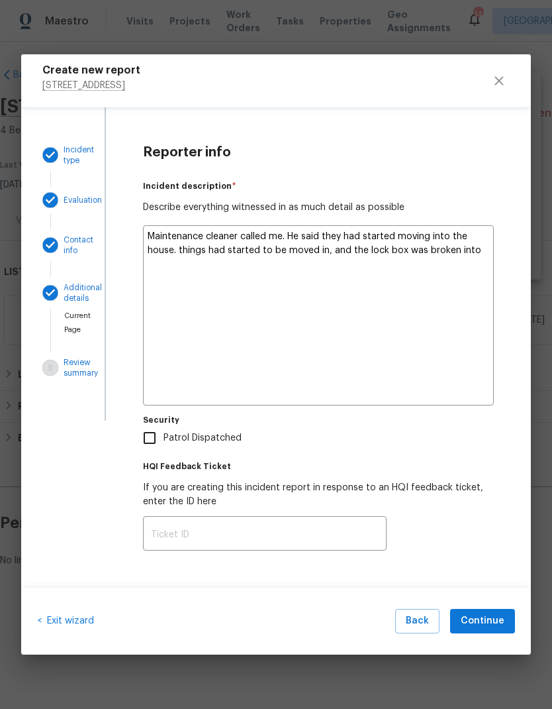
type textarea "x"
type textarea "Maintenance cleaner called me. He said they had started moving into the house. …"
type textarea "x"
type textarea "Maintenance cleaner called me. He said they had started moving into the house. …"
type textarea "x"
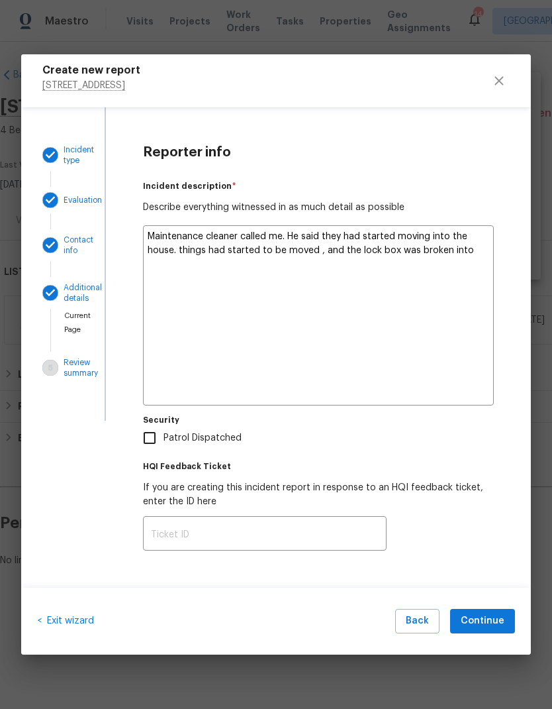
type textarea "Maintenance cleaner called me. He said they had started moving into the house. …"
type textarea "x"
type textarea "Maintenance cleaner called me. He said they had started moving into the house. …"
type textarea "x"
type textarea "Maintenance cleaner called me. He said they had started moving into the house. …"
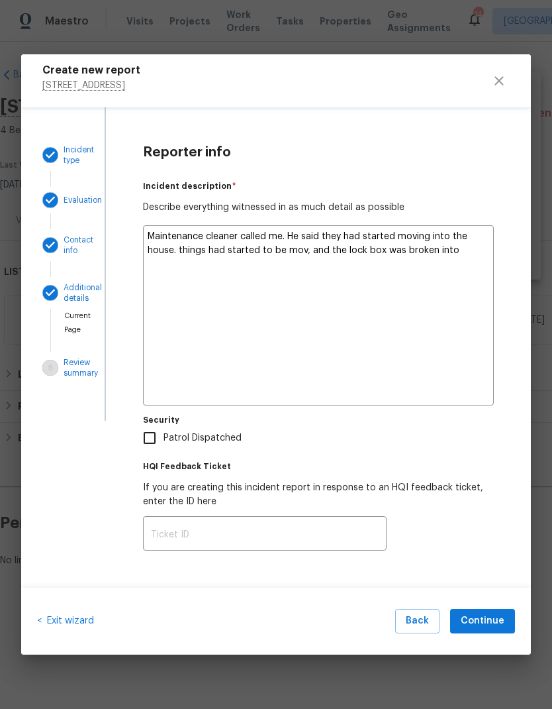
type textarea "x"
type textarea "Maintenance cleaner called me. He said they had started moving into the house. …"
type textarea "x"
type textarea "Maintenance cleaner called me. He said they had started moving into the house. …"
type textarea "x"
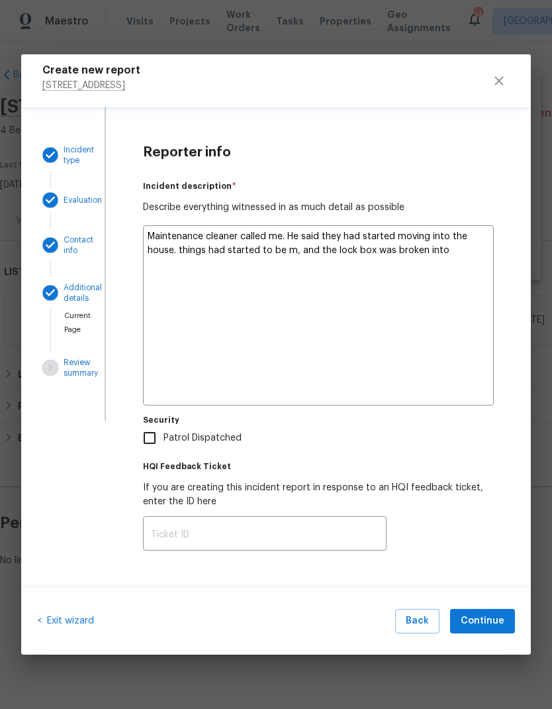
type textarea "Maintenance cleaner called me. He said they had started moving into the house. …"
type textarea "x"
type textarea "Maintenance cleaner called me. He said they had started moving into the house. …"
type textarea "x"
type textarea "Maintenance cleaner called me. He said they had started moving into the house. …"
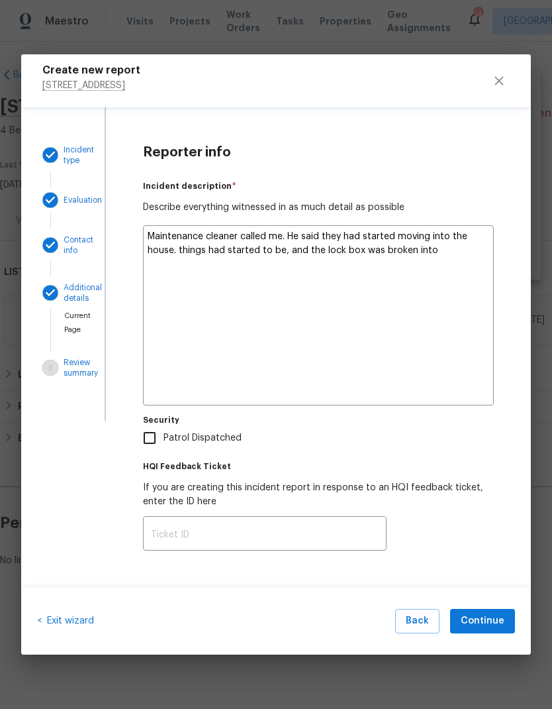
type textarea "x"
type textarea "Maintenance cleaner called me. He said they had started moving into the house. …"
type textarea "x"
type textarea "Maintenance cleaner called me. He said they had started moving into the house. …"
type textarea "x"
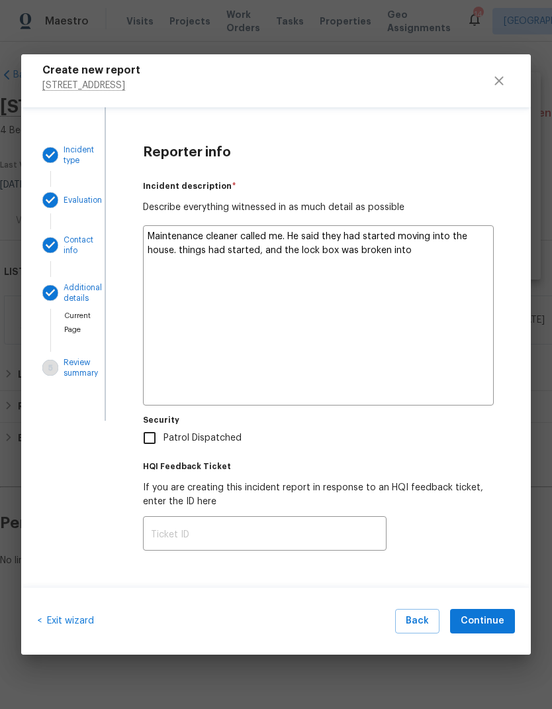
type textarea "Maintenance cleaner called me. He said they had started moving into the house. …"
type textarea "x"
type textarea "Maintenance cleaner called me. He said they had started moving into the house. …"
type textarea "x"
type textarea "Maintenance cleaner called me. He said they had started moving into the house. …"
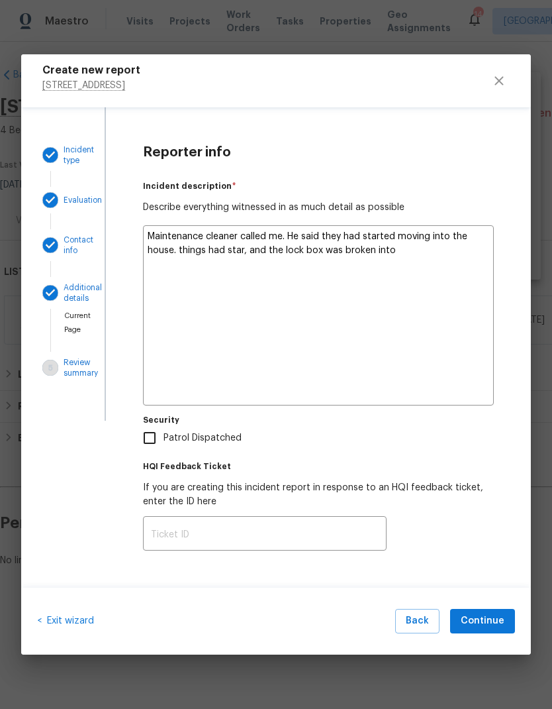
type textarea "x"
type textarea "Maintenance cleaner called me. He said they had started moving into the house. …"
type textarea "x"
type textarea "Maintenance cleaner called me. He said they had started moving into the house. …"
type textarea "x"
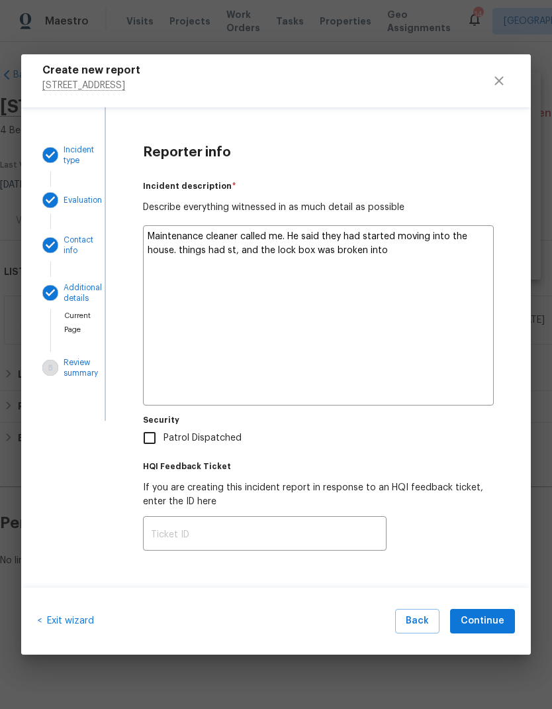
type textarea "Maintenance cleaner called me. He said they had started moving into the house. …"
type textarea "x"
type textarea "Maintenance cleaner called me. He said they had started moving into the house. …"
type textarea "x"
type textarea "Maintenance cleaner called me. He said they had started moving into the house. …"
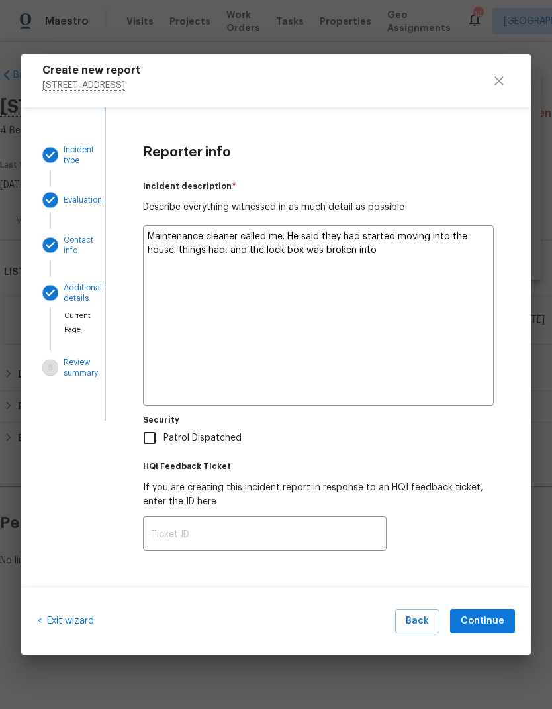
type textarea "x"
type textarea "Maintenance cleaner called me. He said they had started moving into the house. …"
type textarea "x"
type textarea "Maintenance cleaner called me. He said they had started moving into the house. …"
type textarea "x"
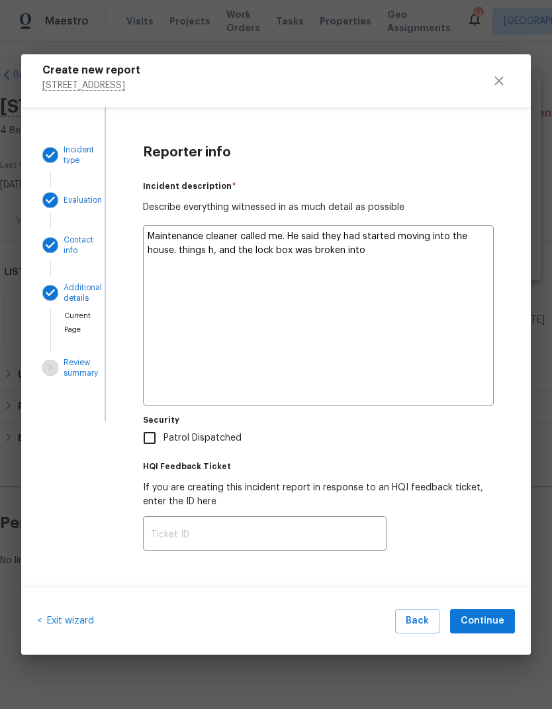
type textarea "Maintenance cleaner called me. He said they had started moving into the house. …"
type textarea "x"
type textarea "Maintenance cleaner called me. He said they had started moving into the house. …"
type textarea "x"
type textarea "Maintenance cleaner called me. He said they had started moving into the house. …"
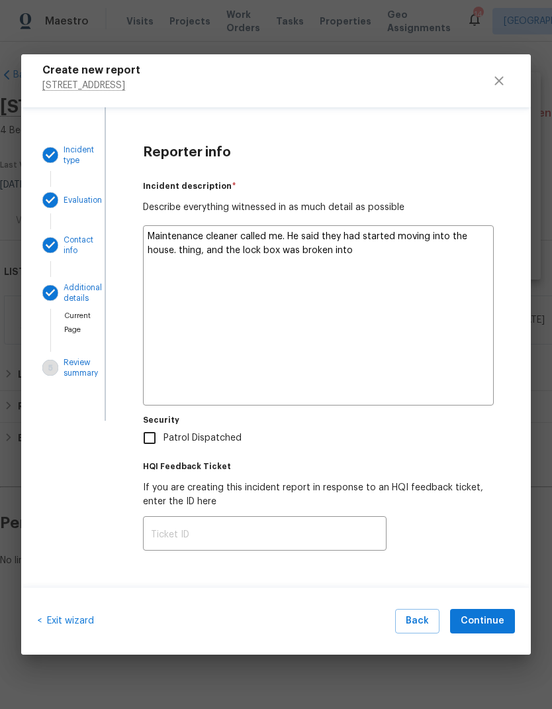
type textarea "x"
type textarea "Maintenance cleaner called me. He said they had started moving into the house. …"
type textarea "x"
type textarea "Maintenance cleaner called me. He said they had started moving into the house. …"
type textarea "x"
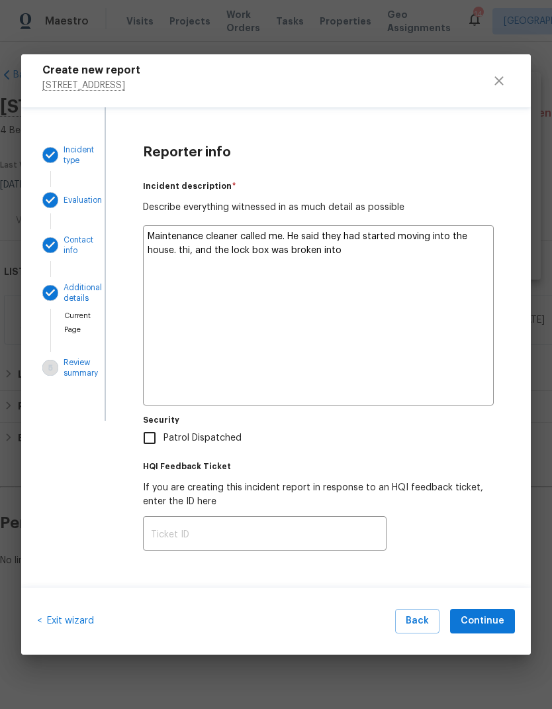
type textarea "Maintenance cleaner called me. He said they had started moving into the house. …"
type textarea "x"
type textarea "Maintenance cleaner called me. He said they had started moving into the house. …"
type textarea "x"
type textarea "Maintenance cleaner called me. He said they had started moving into the house. …"
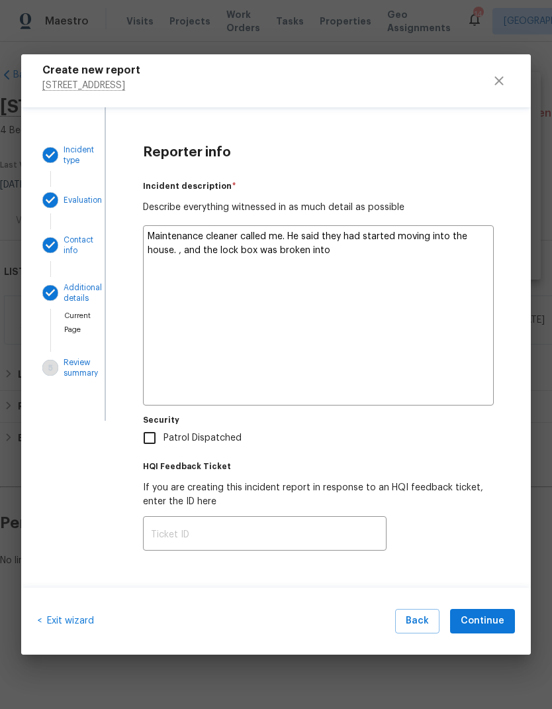
type textarea "x"
type textarea "Maintenance cleaner called me. He said they had started moving into the house.,…"
type textarea "x"
click at [240, 254] on textarea "Maintenance cleaner called me. He said they had started moving into the house.,…" at bounding box center [318, 315] width 351 height 180
click at [187, 254] on textarea "Maintenance cleaner called me. He said they had started moving into the house.,…" at bounding box center [318, 315] width 351 height 180
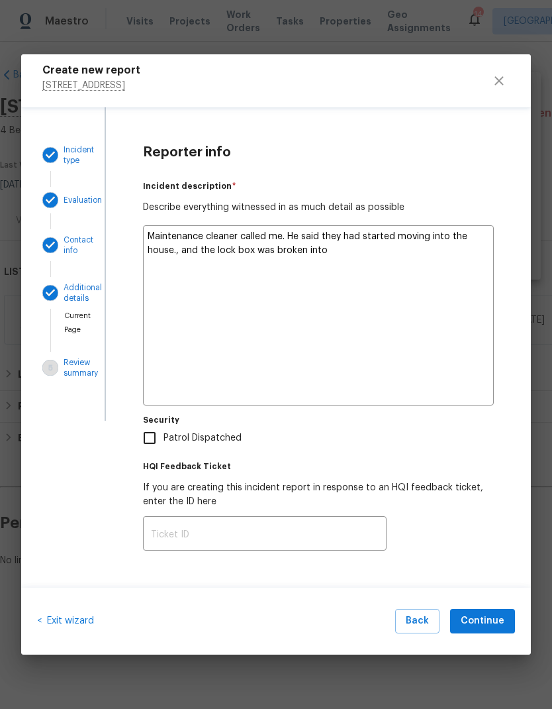
type textarea "Maintenance cleaner called me. He said they had started moving into the house.,…"
type textarea "x"
type textarea "Maintenance cleaner called me. He said they had started moving into the house.a…"
type textarea "x"
type textarea "Maintenance cleaner called me. He said they had started moving into the housean…"
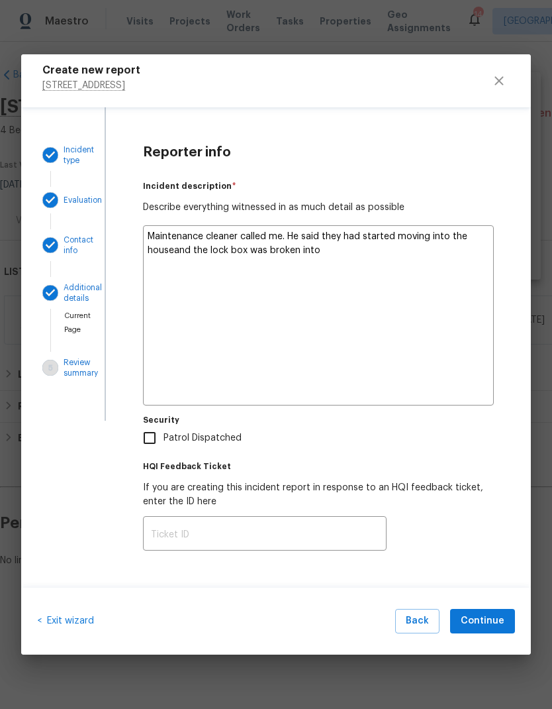
type textarea "x"
type textarea "Maintenance cleaner called me. He said they had started moving into the house a…"
type textarea "x"
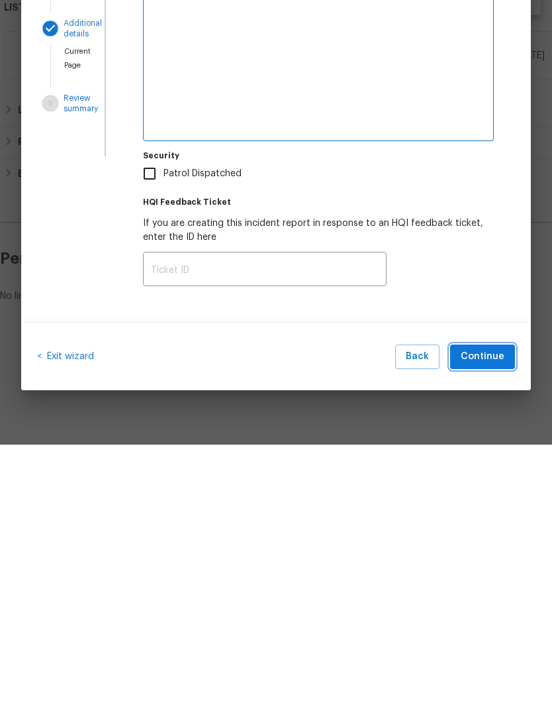
click at [477, 519] on span "Continue" at bounding box center [483, 621] width 44 height 17
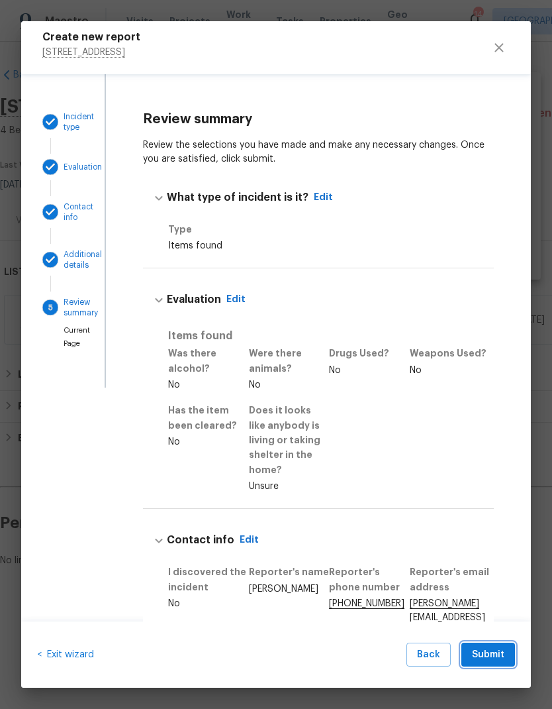
click at [489, 519] on span "Submit" at bounding box center [488, 654] width 32 height 17
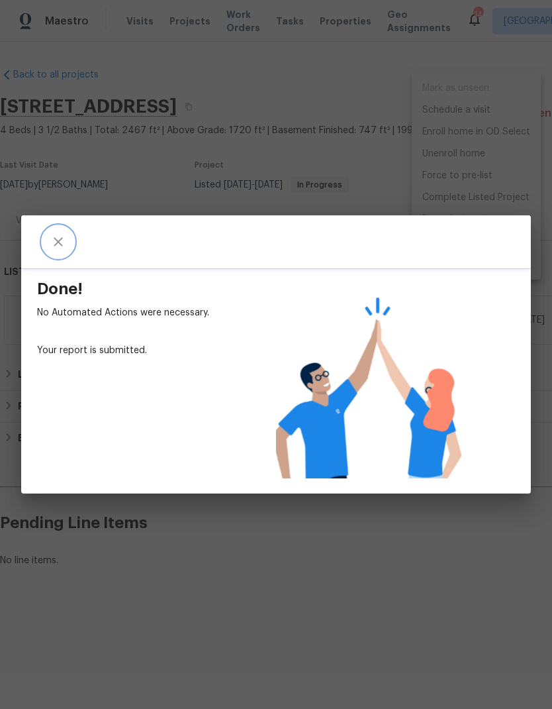
click at [55, 239] on icon "close" at bounding box center [58, 241] width 9 height 9
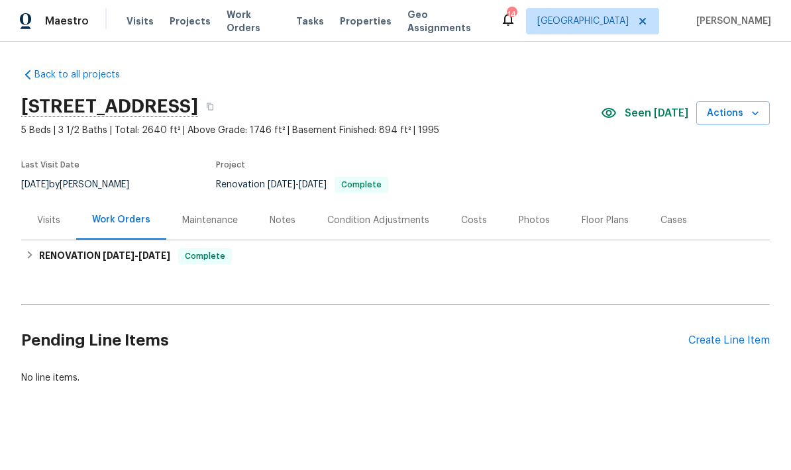
click at [552, 224] on div "Floor Plans" at bounding box center [604, 220] width 47 height 13
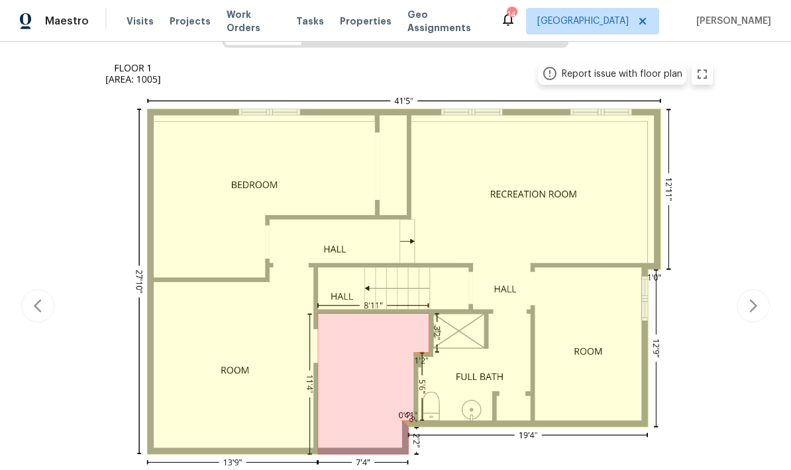
scroll to position [244, 0]
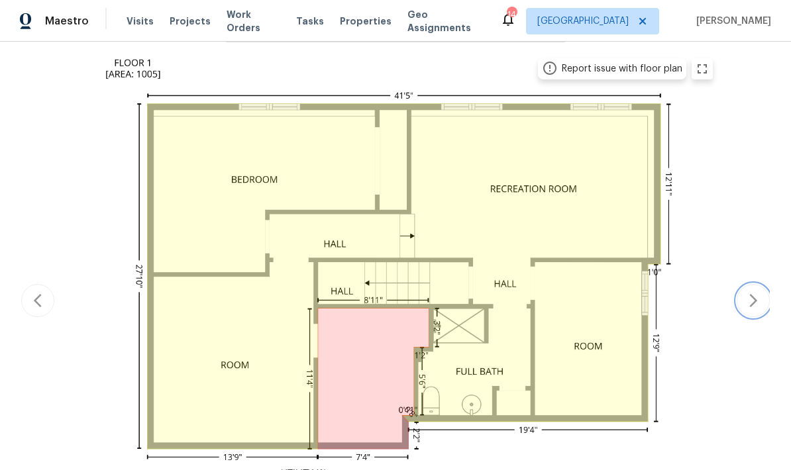
click at [552, 309] on button "button" at bounding box center [752, 300] width 33 height 33
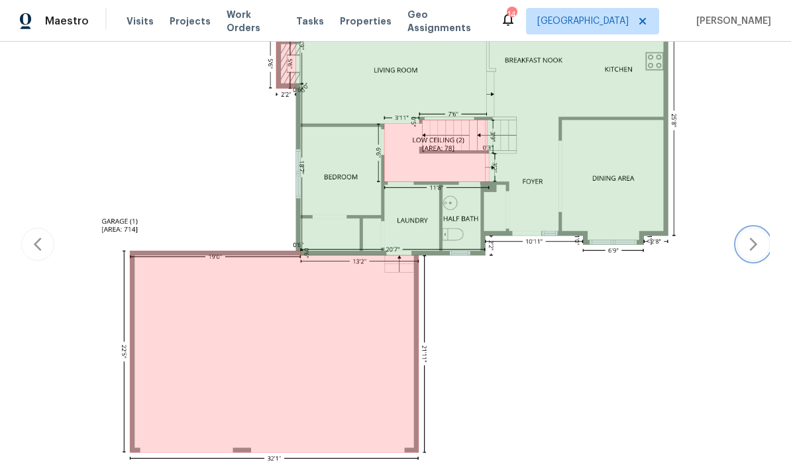
scroll to position [341, 0]
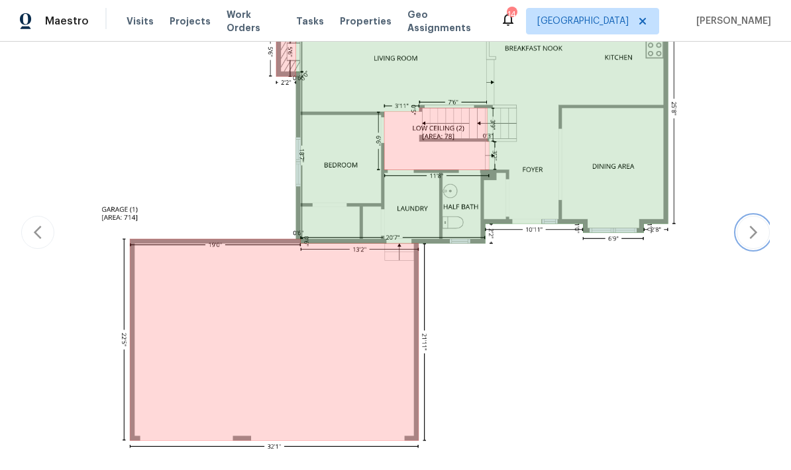
click at [552, 232] on icon "button" at bounding box center [753, 232] width 16 height 16
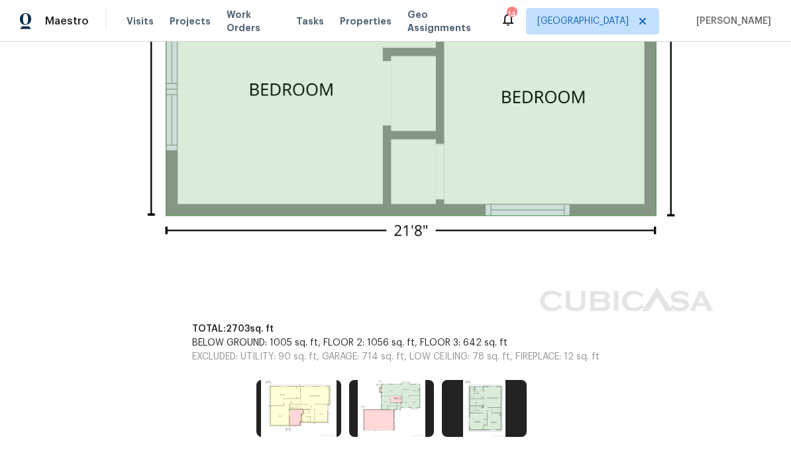
scroll to position [841, 0]
